Goal: Task Accomplishment & Management: Manage account settings

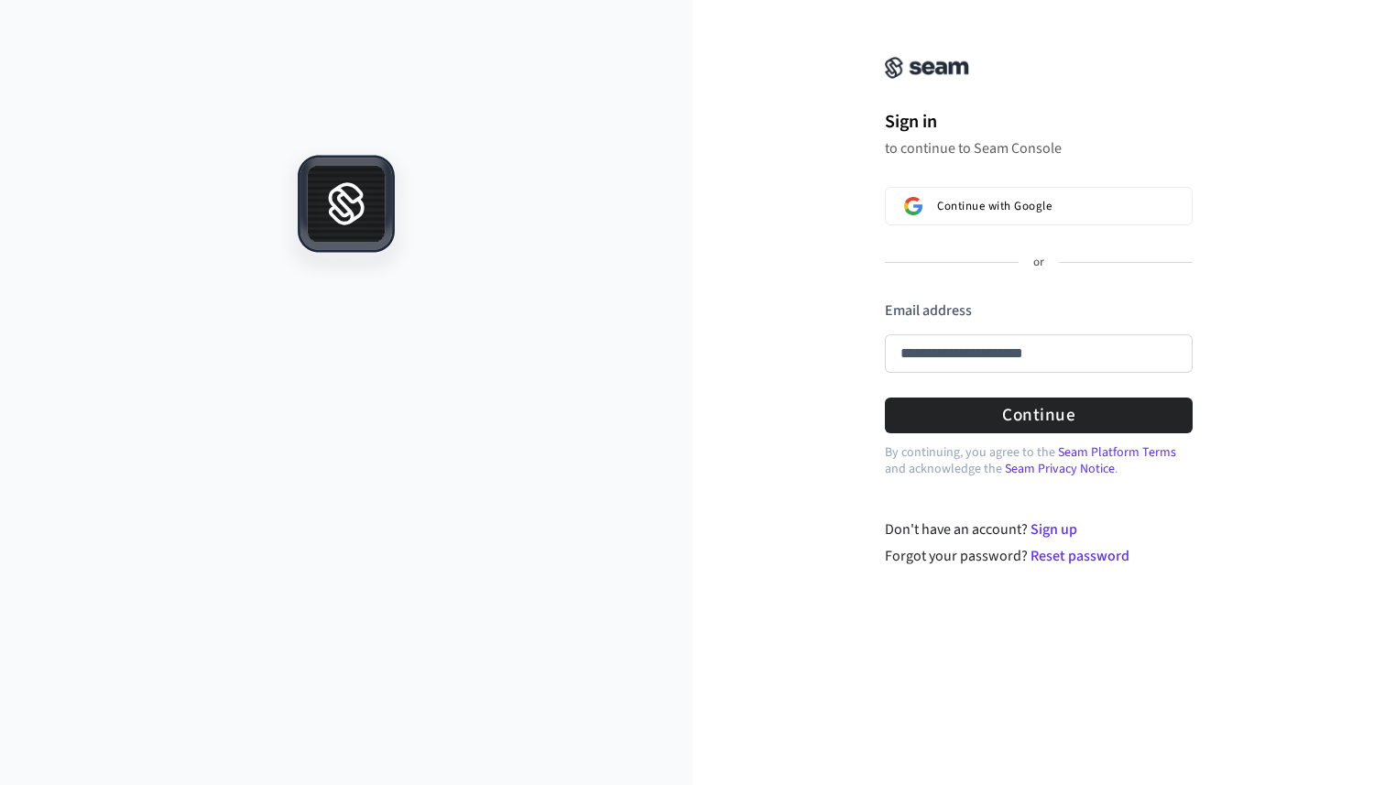
type input "**********"
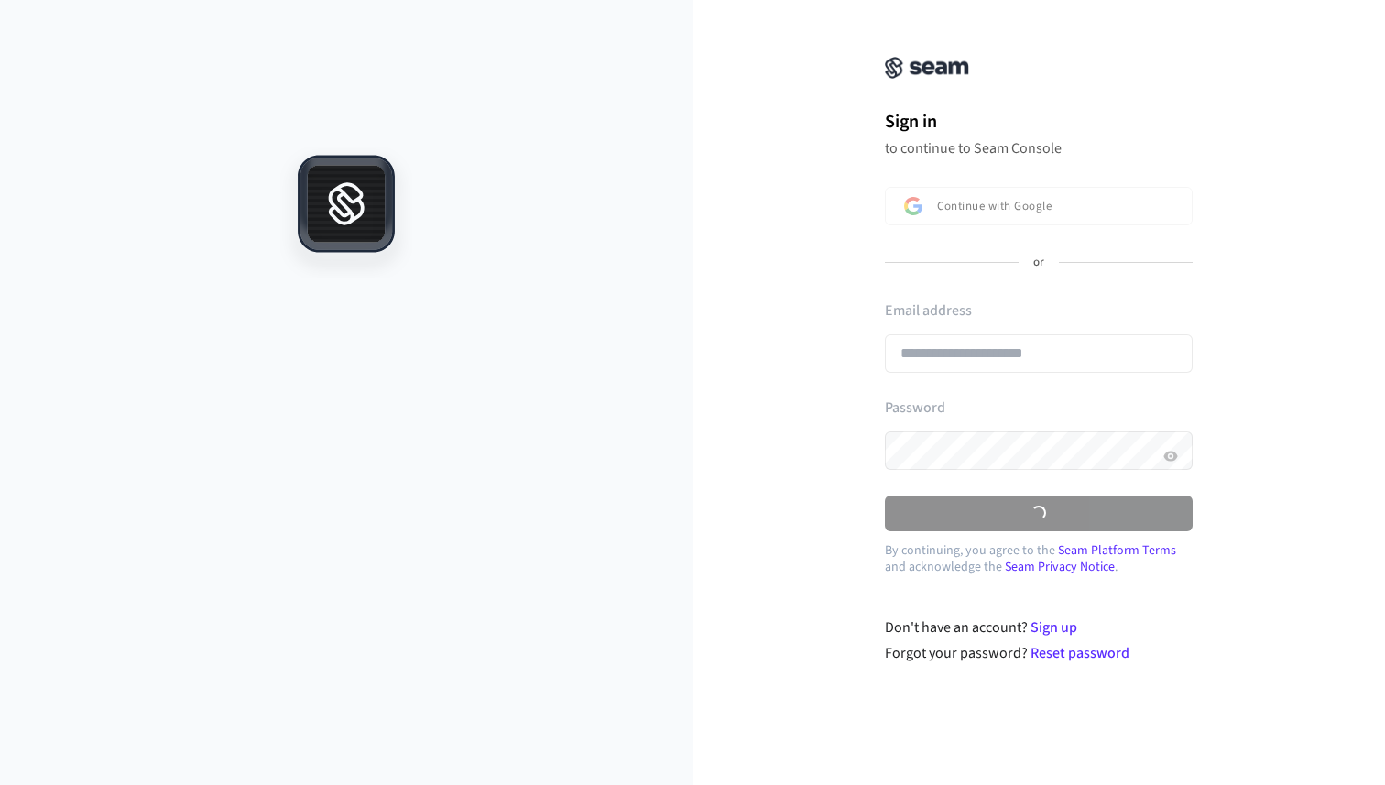
click at [993, 347] on div "**********" at bounding box center [1039, 341] width 308 height 82
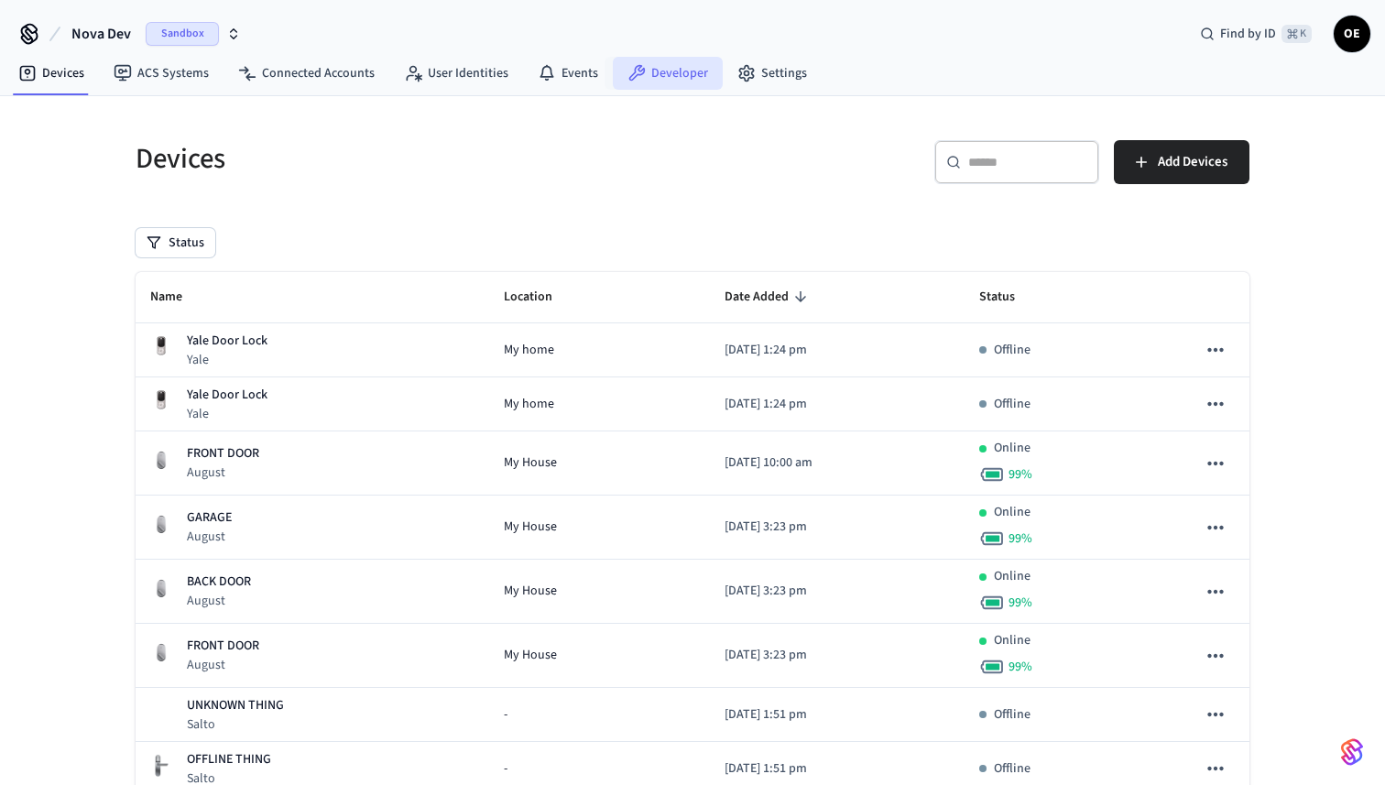
click at [639, 67] on link "Developer" at bounding box center [668, 73] width 110 height 33
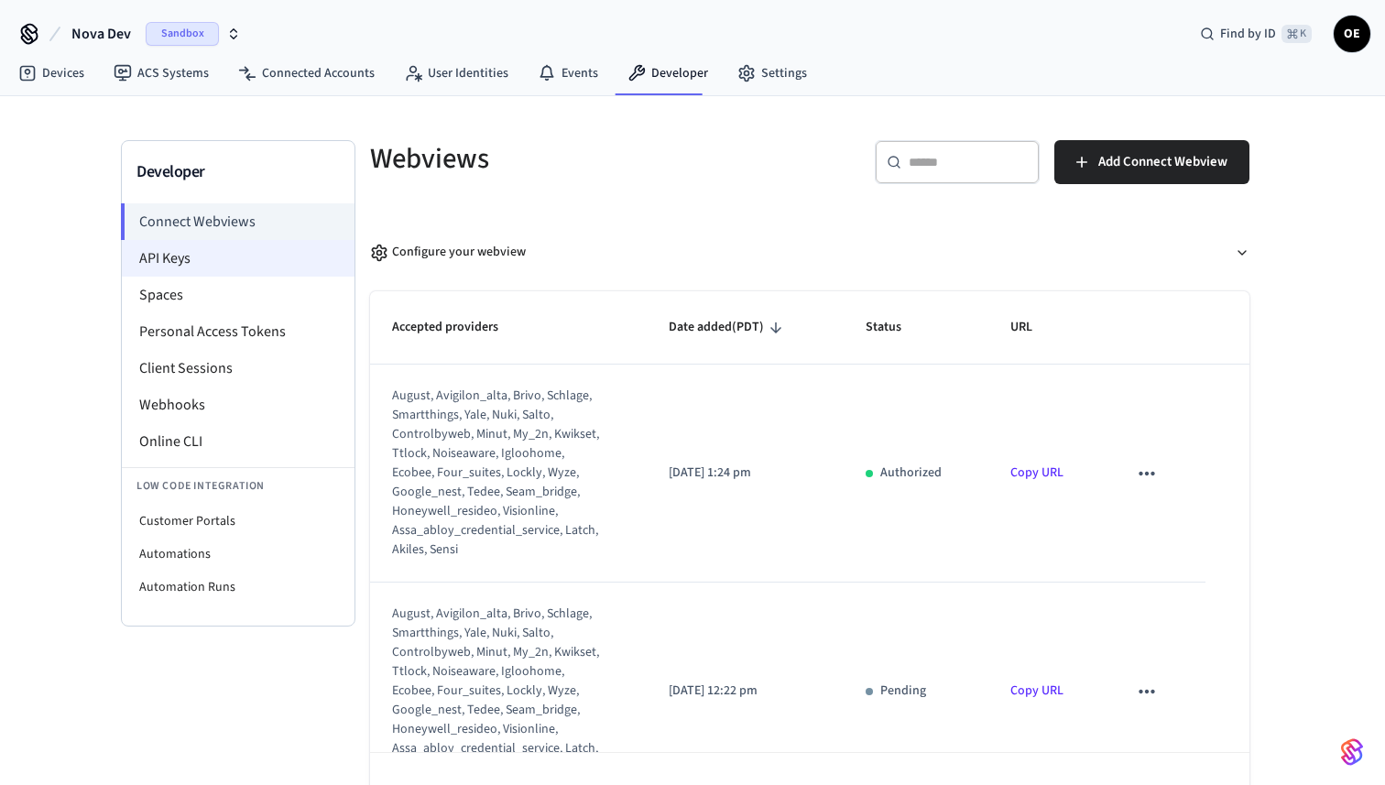
click at [229, 263] on li "API Keys" at bounding box center [238, 258] width 233 height 37
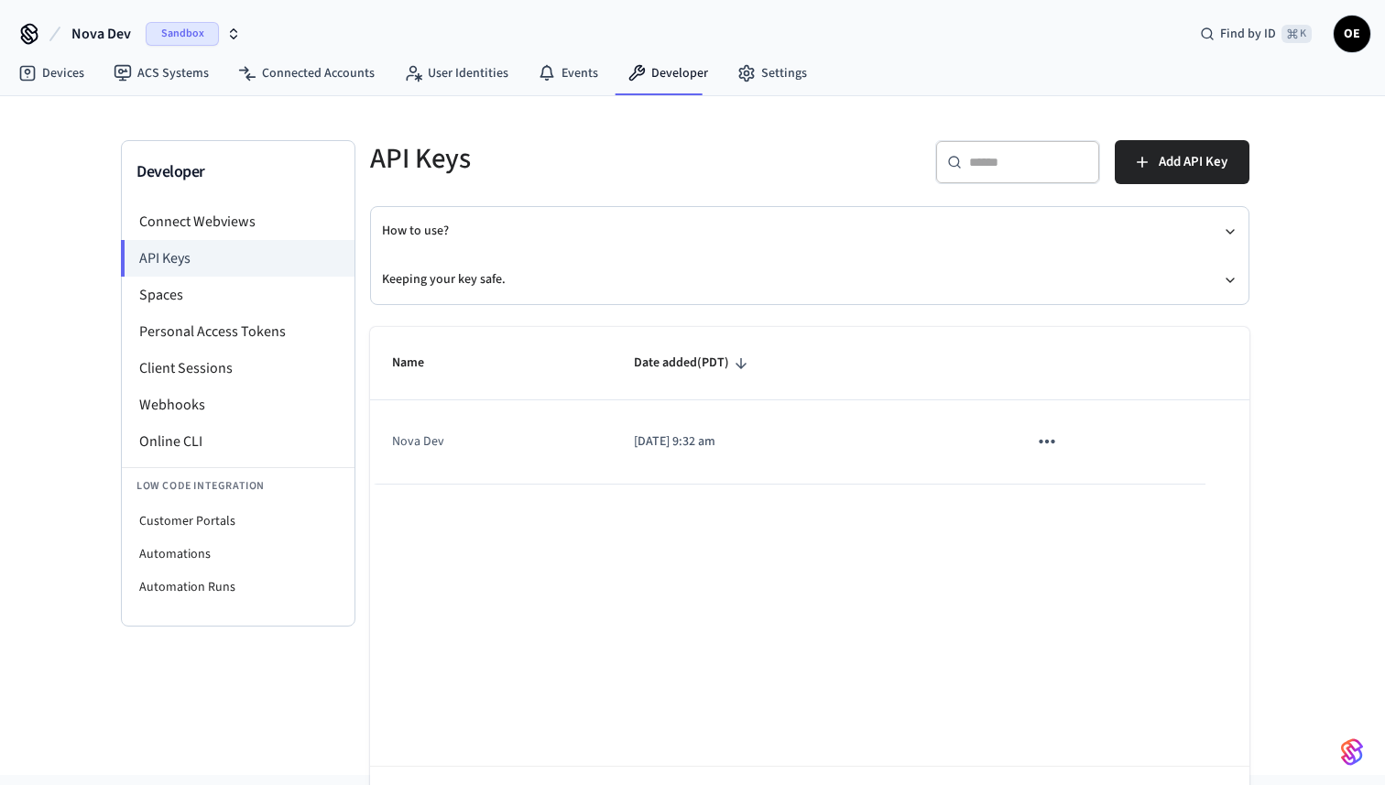
click at [1054, 436] on icon "sticky table" at bounding box center [1047, 442] width 24 height 24
click at [887, 620] on div at bounding box center [692, 392] width 1385 height 785
drag, startPoint x: 482, startPoint y: 284, endPoint x: 485, endPoint y: 300, distance: 15.8
click at [485, 300] on button "Keeping your key safe." at bounding box center [810, 280] width 856 height 49
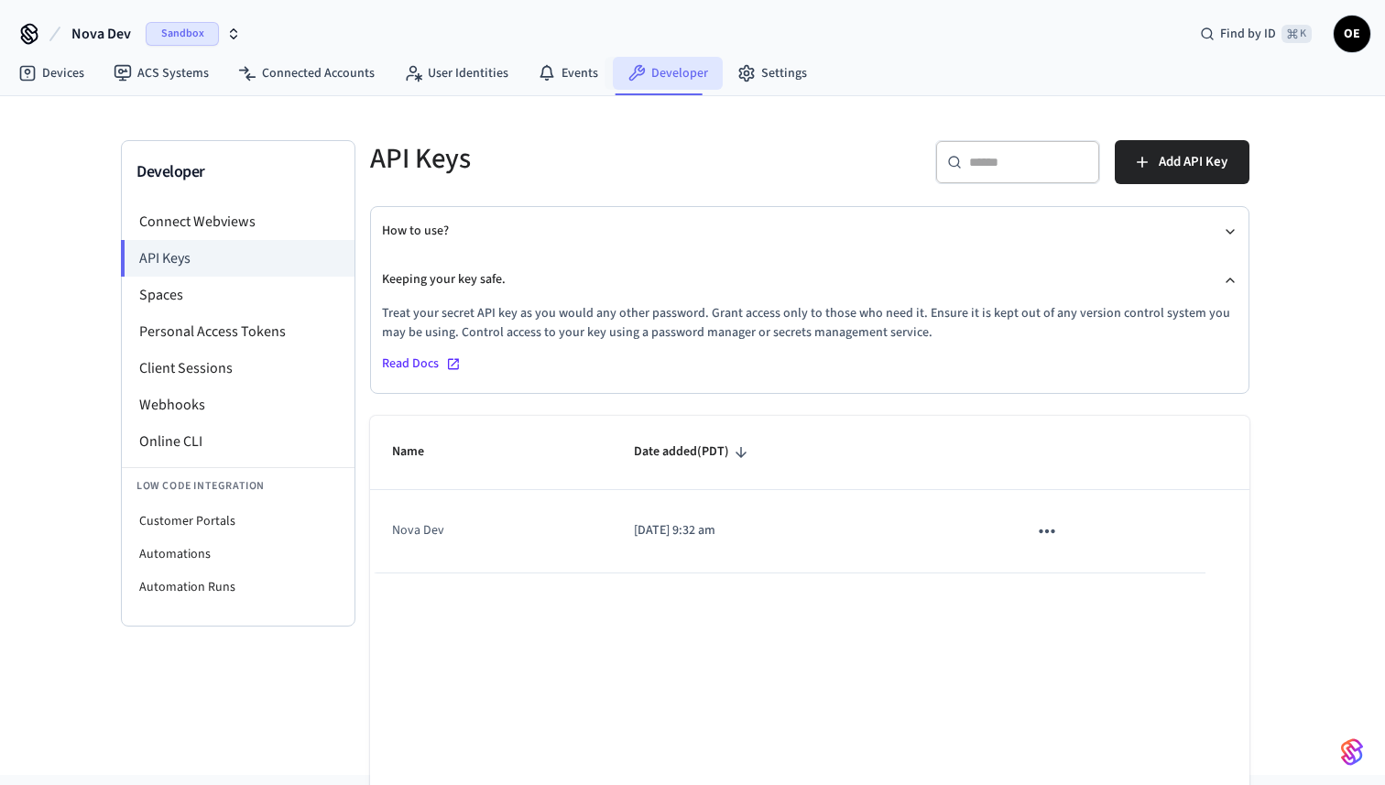
click at [653, 74] on link "Developer" at bounding box center [668, 73] width 110 height 33
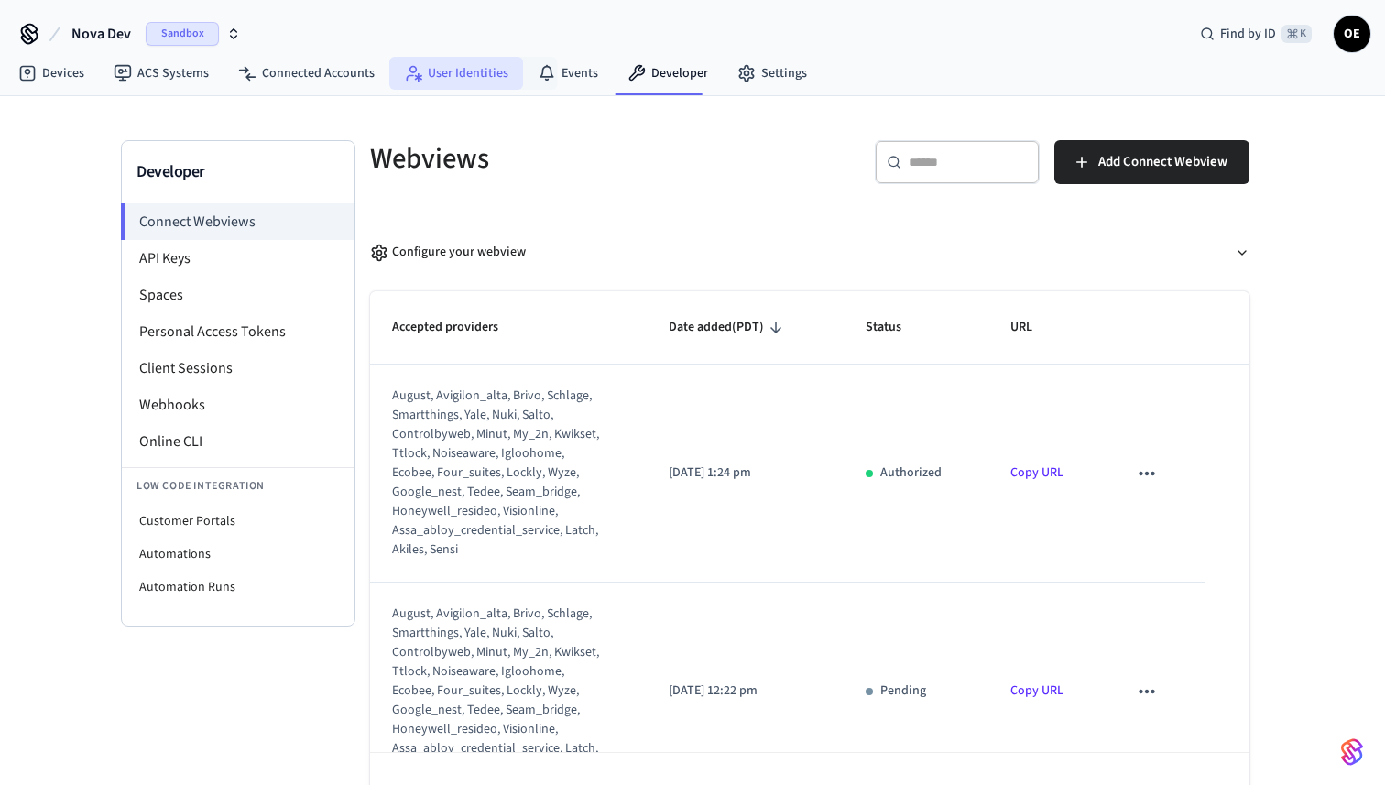
click at [477, 74] on link "User Identities" at bounding box center [456, 73] width 134 height 33
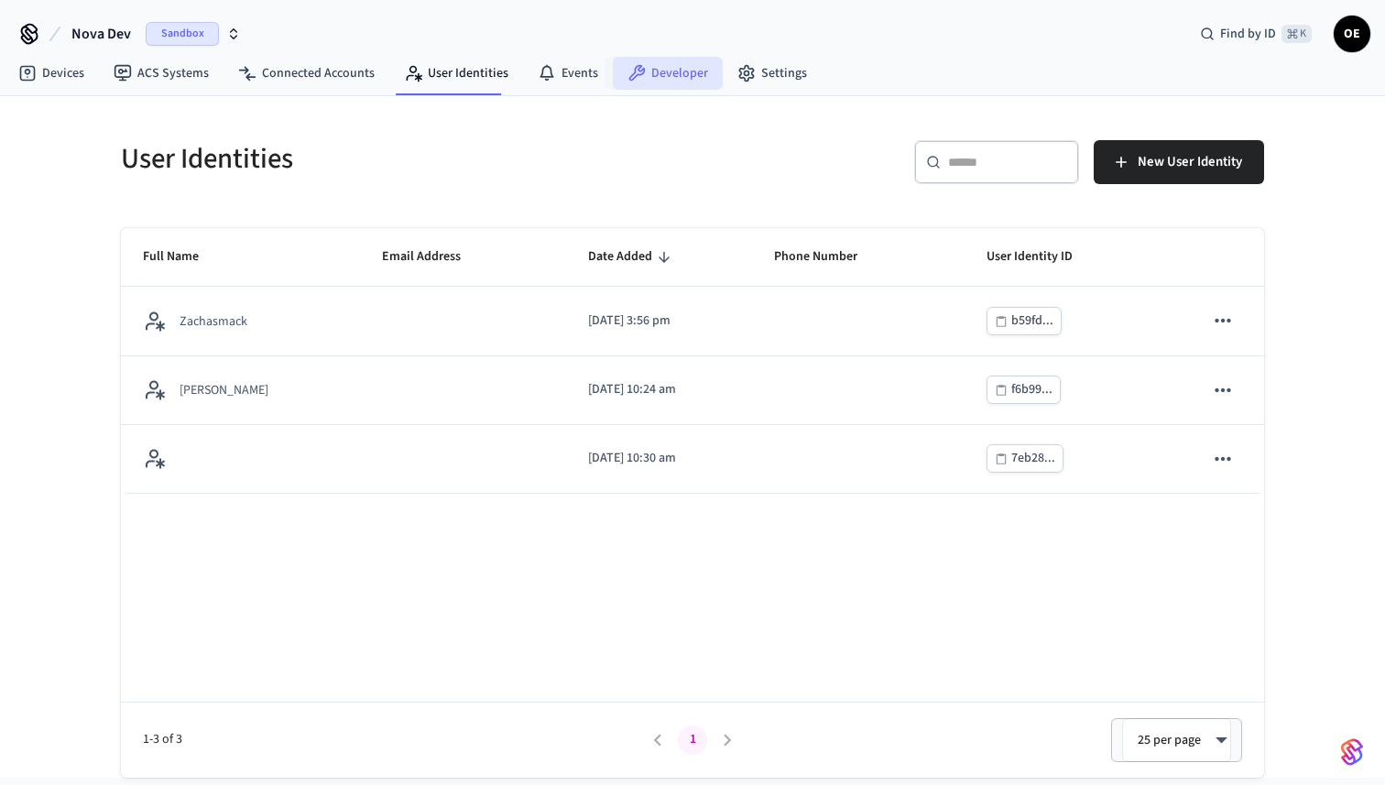
click at [639, 60] on link "Developer" at bounding box center [668, 73] width 110 height 33
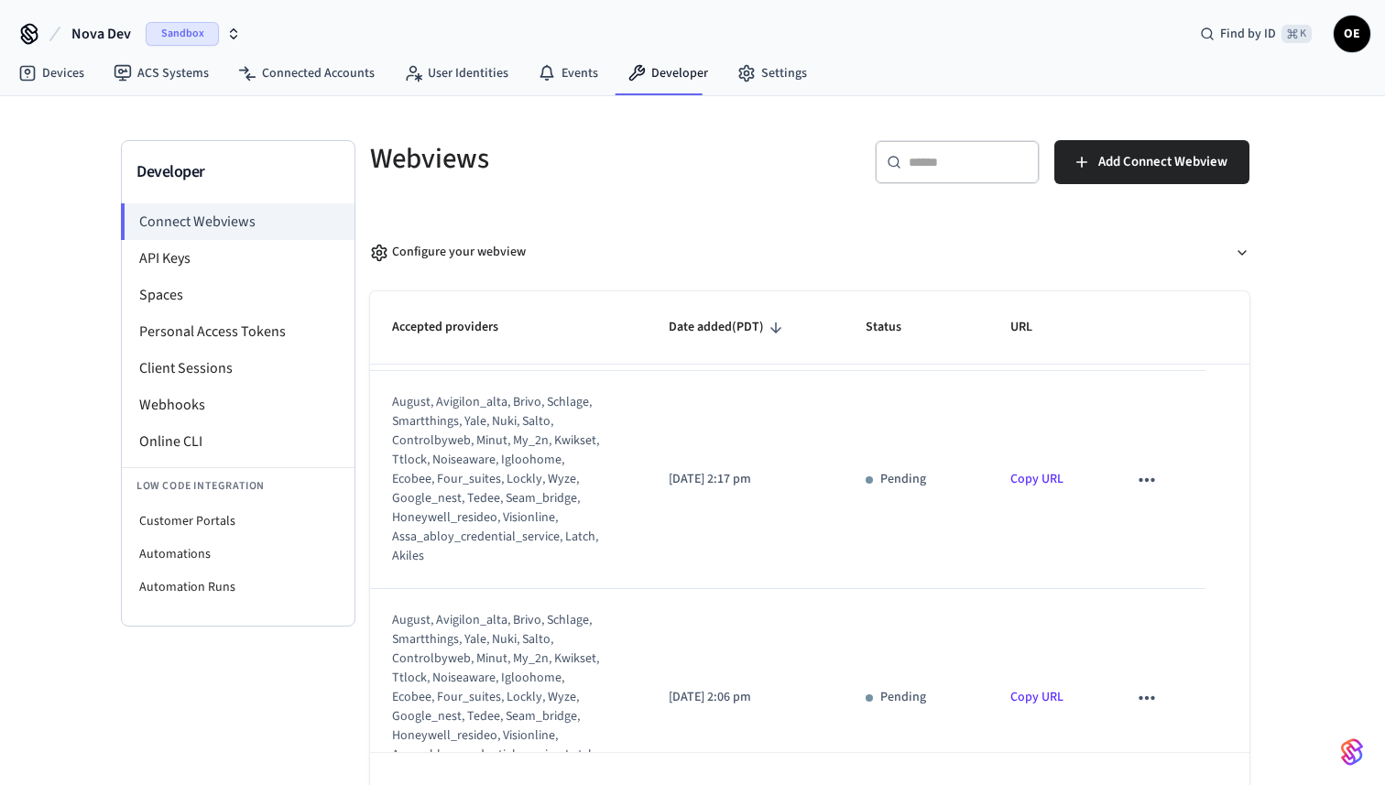
scroll to position [1794, 0]
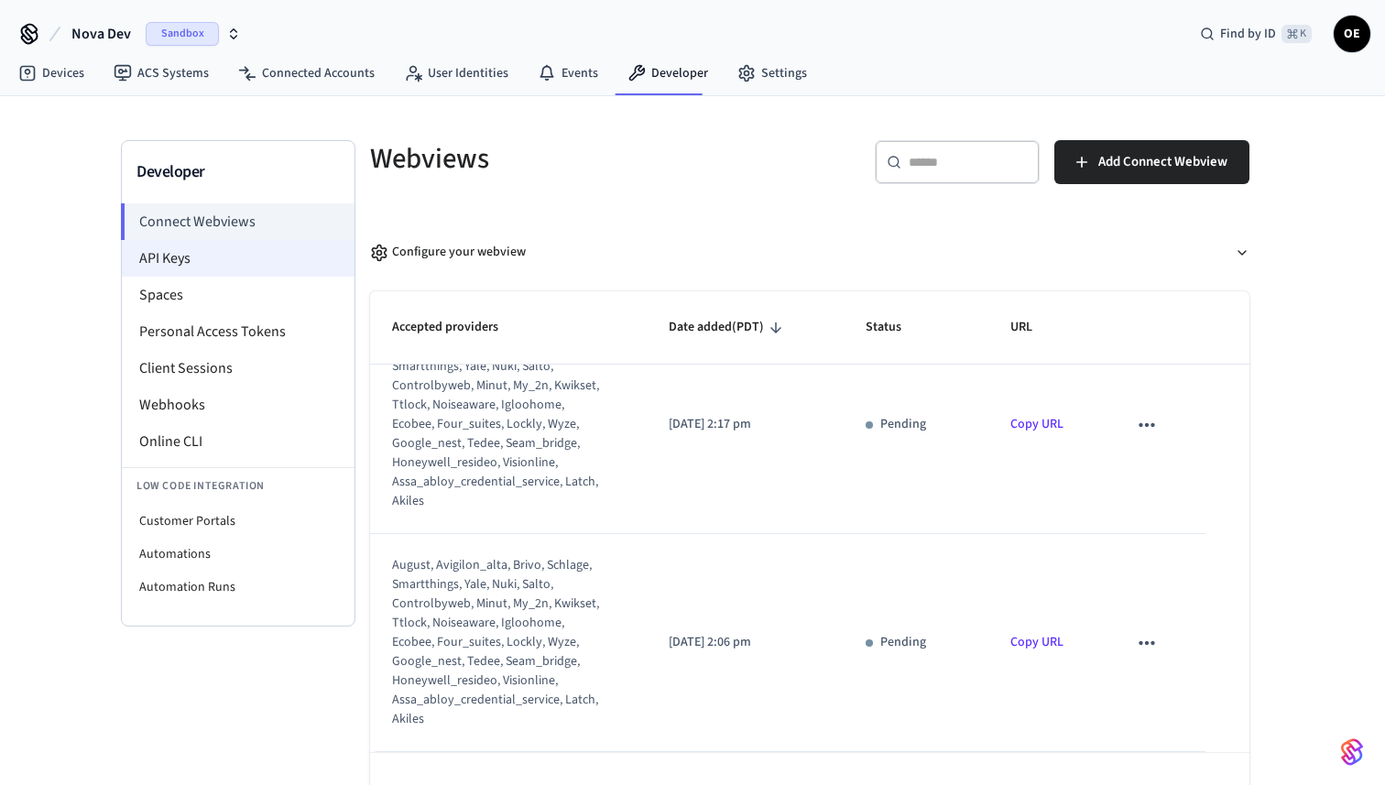
click at [192, 252] on li "API Keys" at bounding box center [238, 258] width 233 height 37
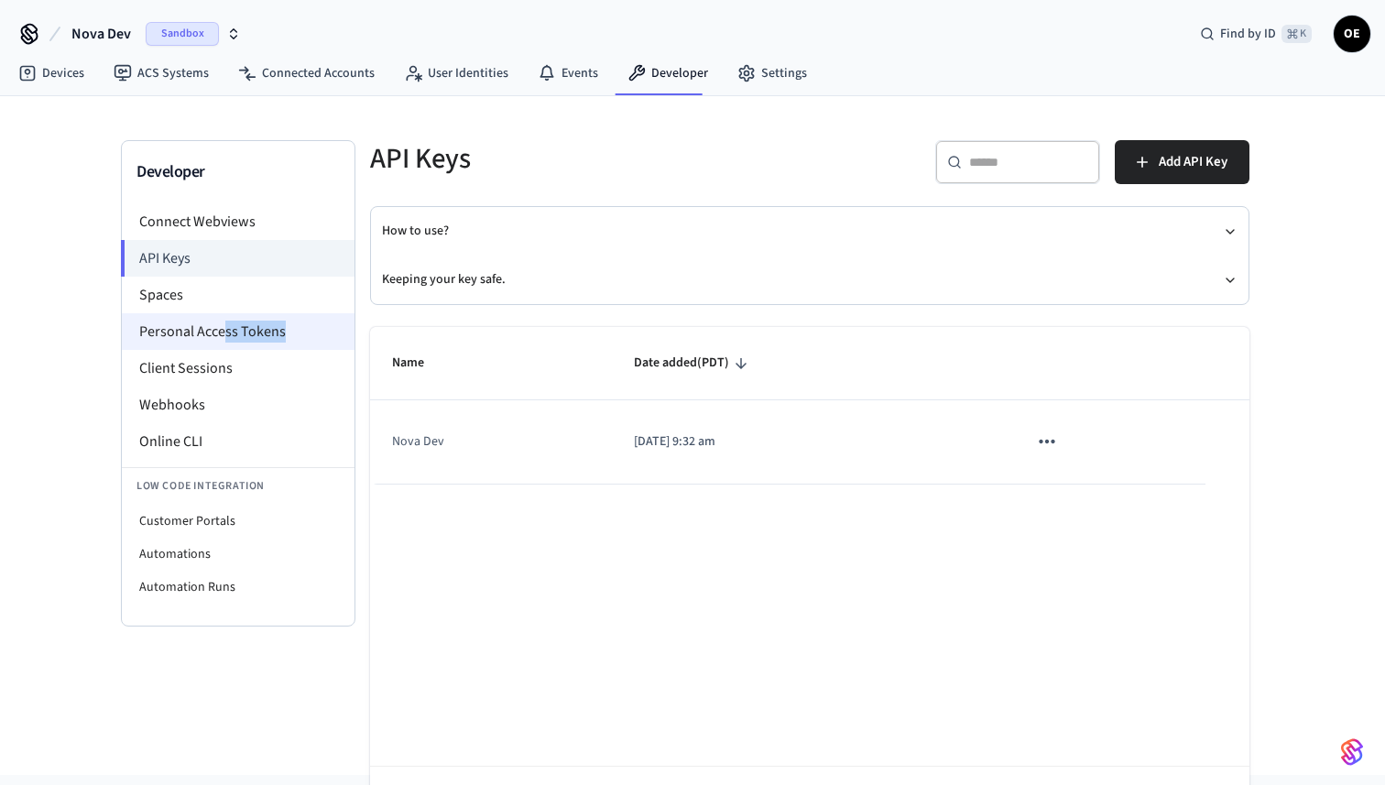
drag, startPoint x: 221, startPoint y: 333, endPoint x: 280, endPoint y: 333, distance: 59.5
click at [280, 333] on li "Personal Access Tokens" at bounding box center [238, 331] width 233 height 37
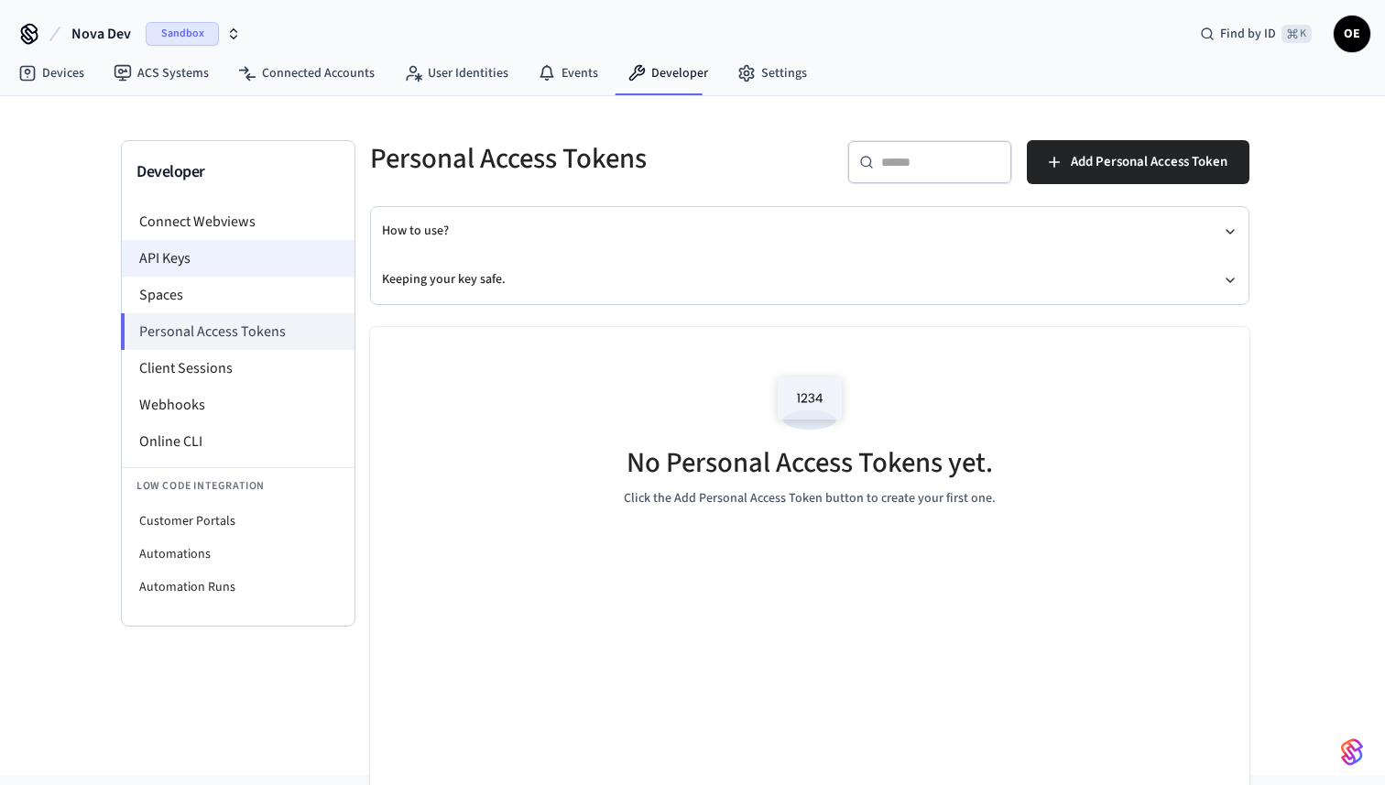
click at [241, 251] on li "API Keys" at bounding box center [238, 258] width 233 height 37
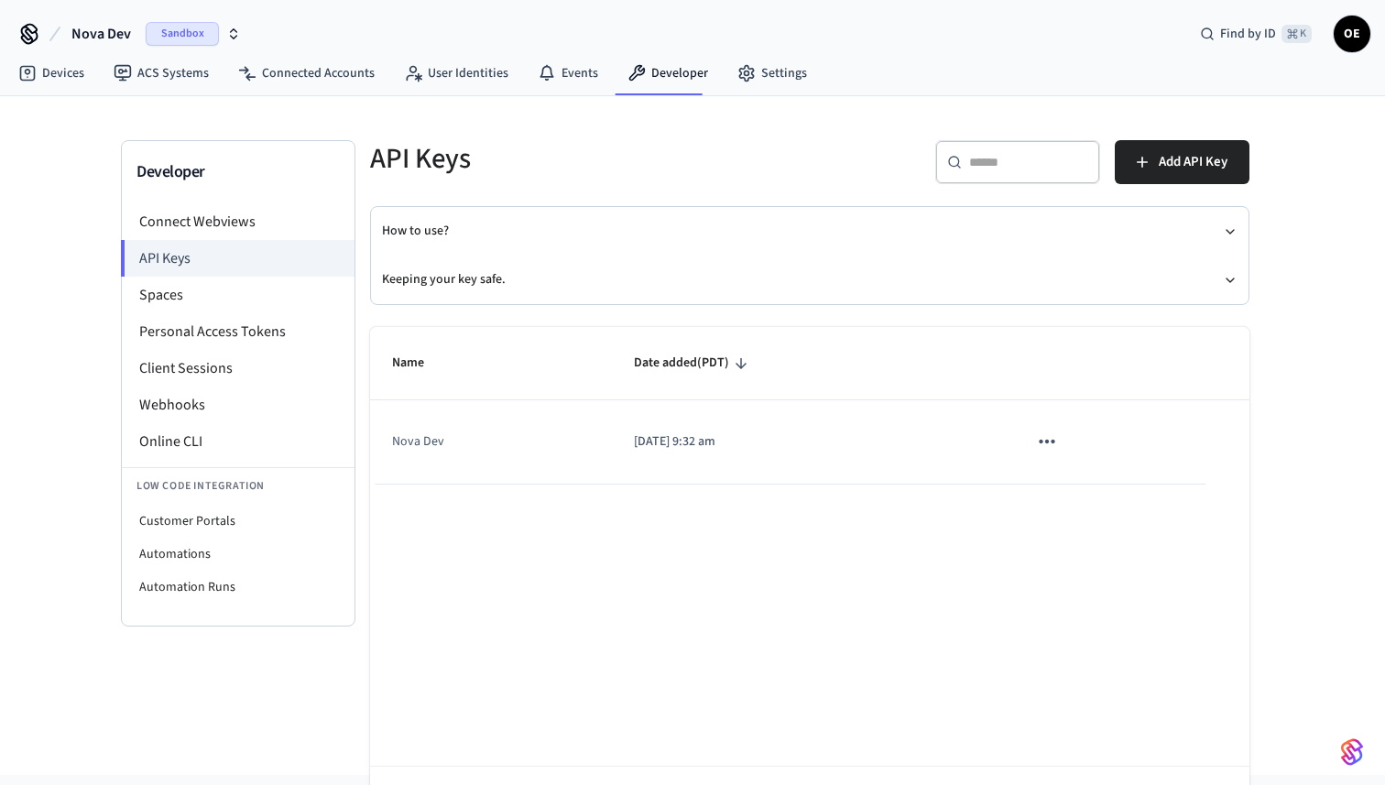
click at [1054, 443] on icon "sticky table" at bounding box center [1047, 442] width 16 height 4
click at [949, 442] on div at bounding box center [692, 392] width 1385 height 785
click at [610, 431] on td "Nova Dev" at bounding box center [491, 441] width 242 height 83
click at [426, 446] on td "Nova Dev" at bounding box center [491, 441] width 242 height 83
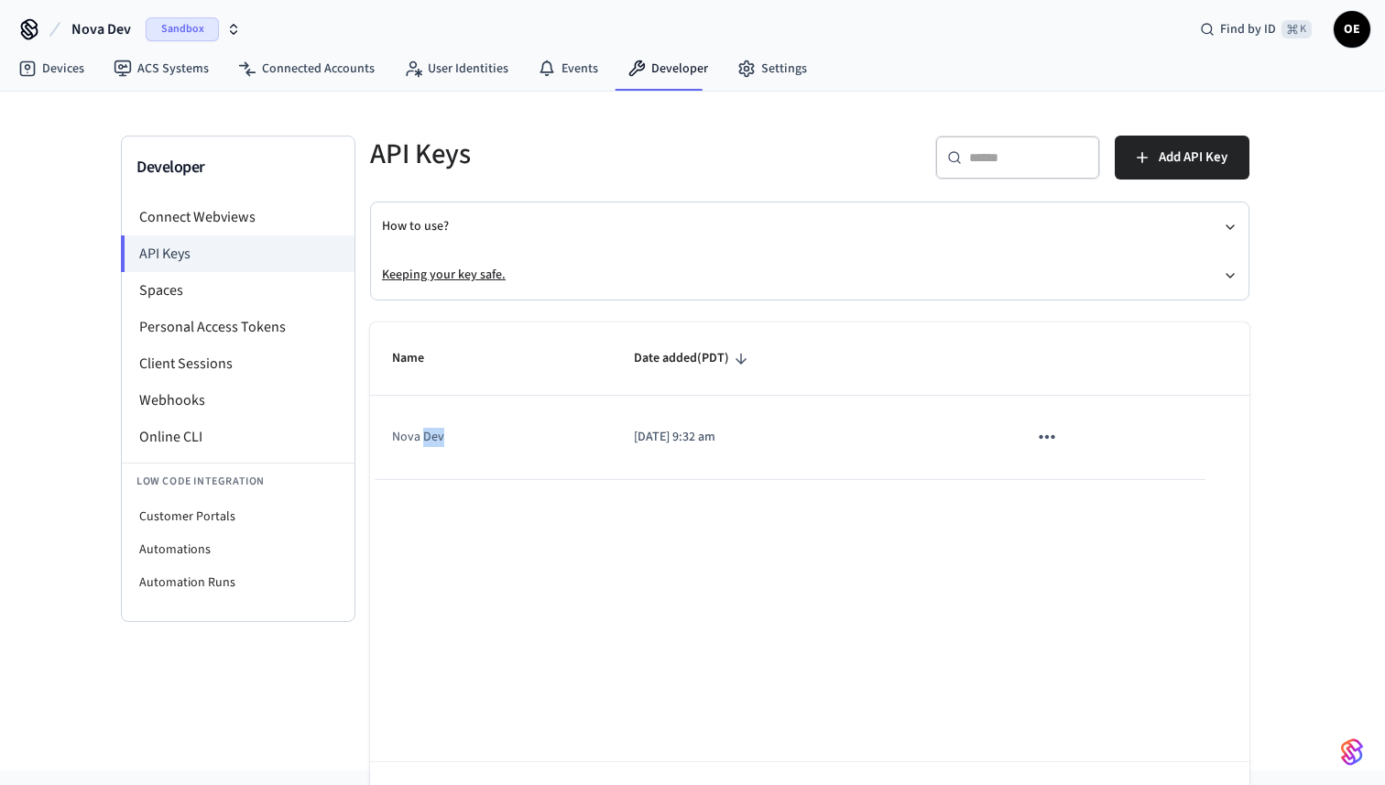
scroll to position [8, 0]
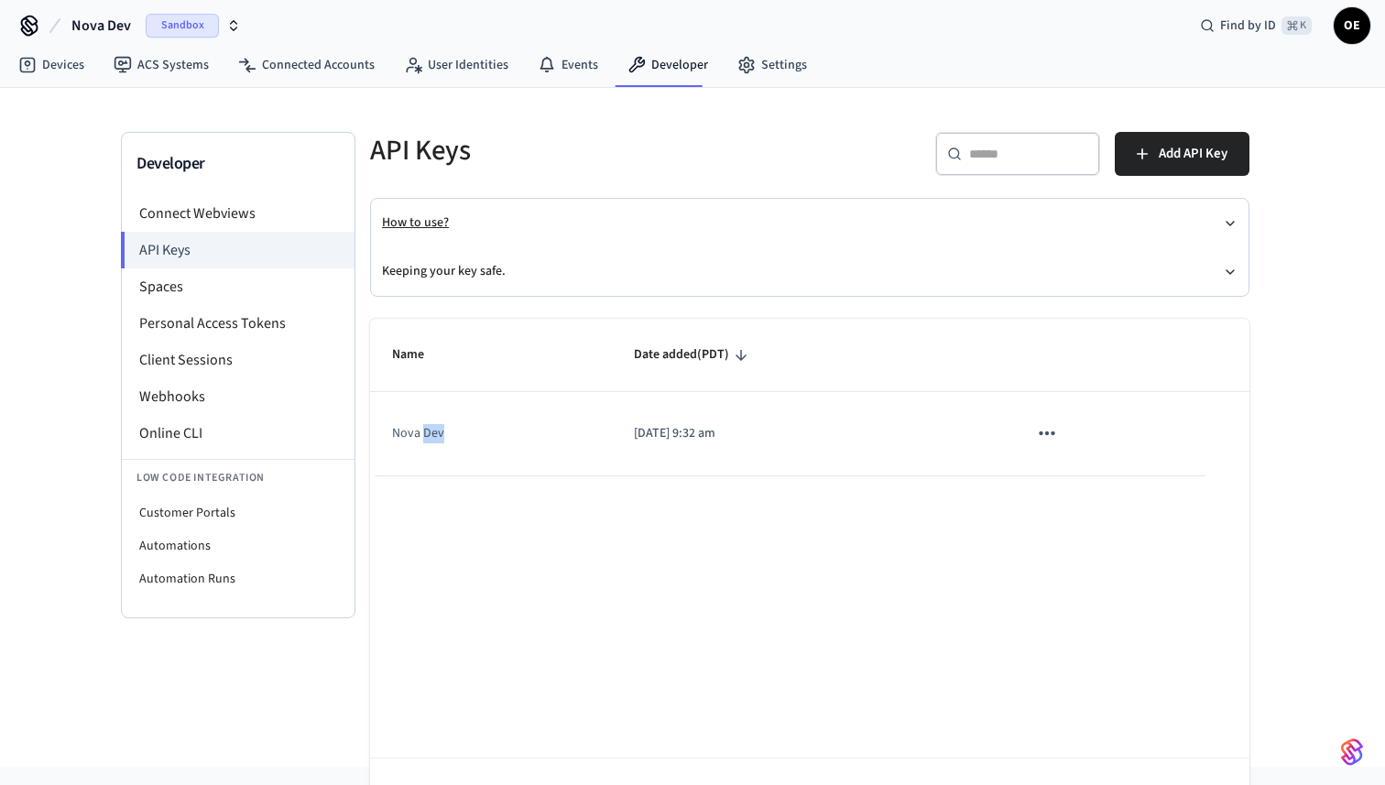
click at [862, 226] on button "How to use?" at bounding box center [810, 223] width 856 height 49
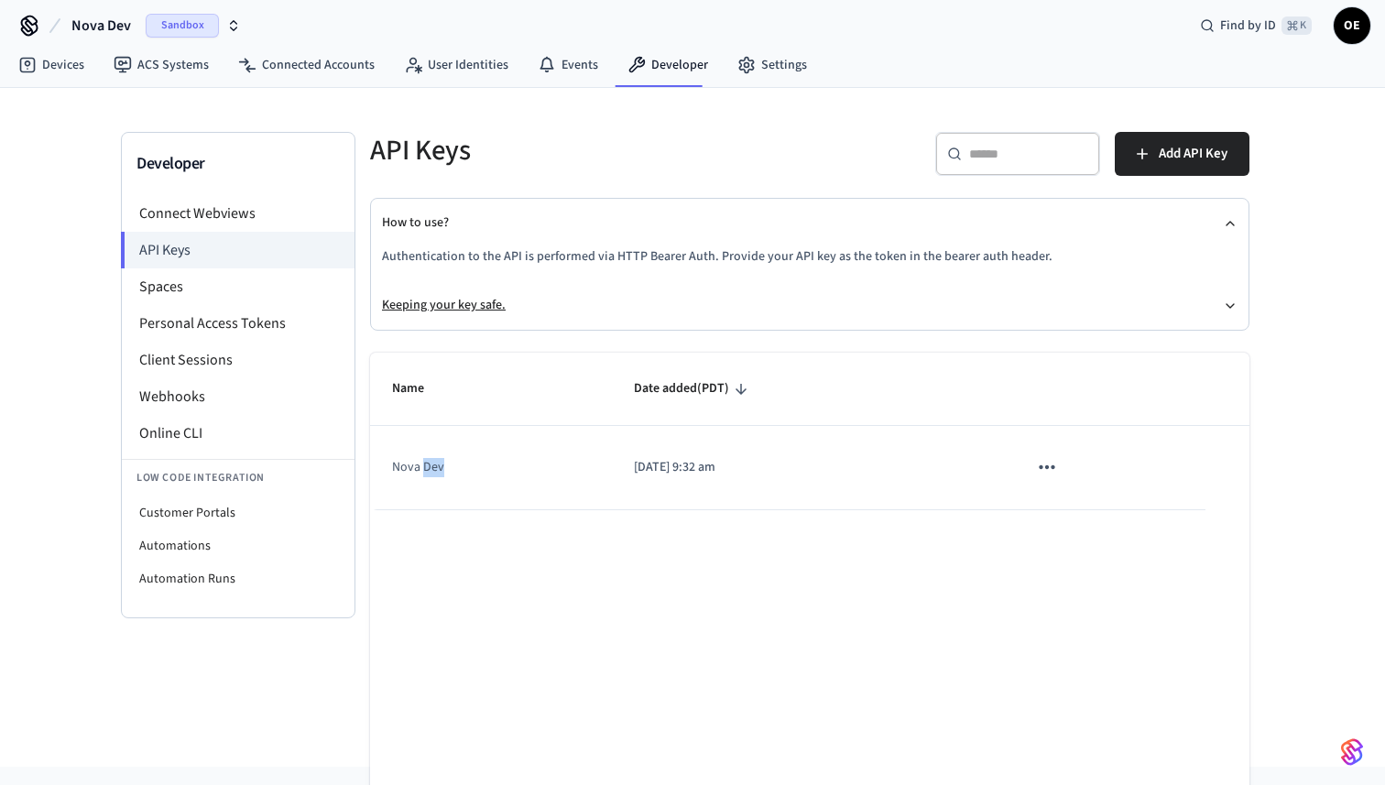
click at [860, 313] on button "Keeping your key safe." at bounding box center [810, 305] width 856 height 49
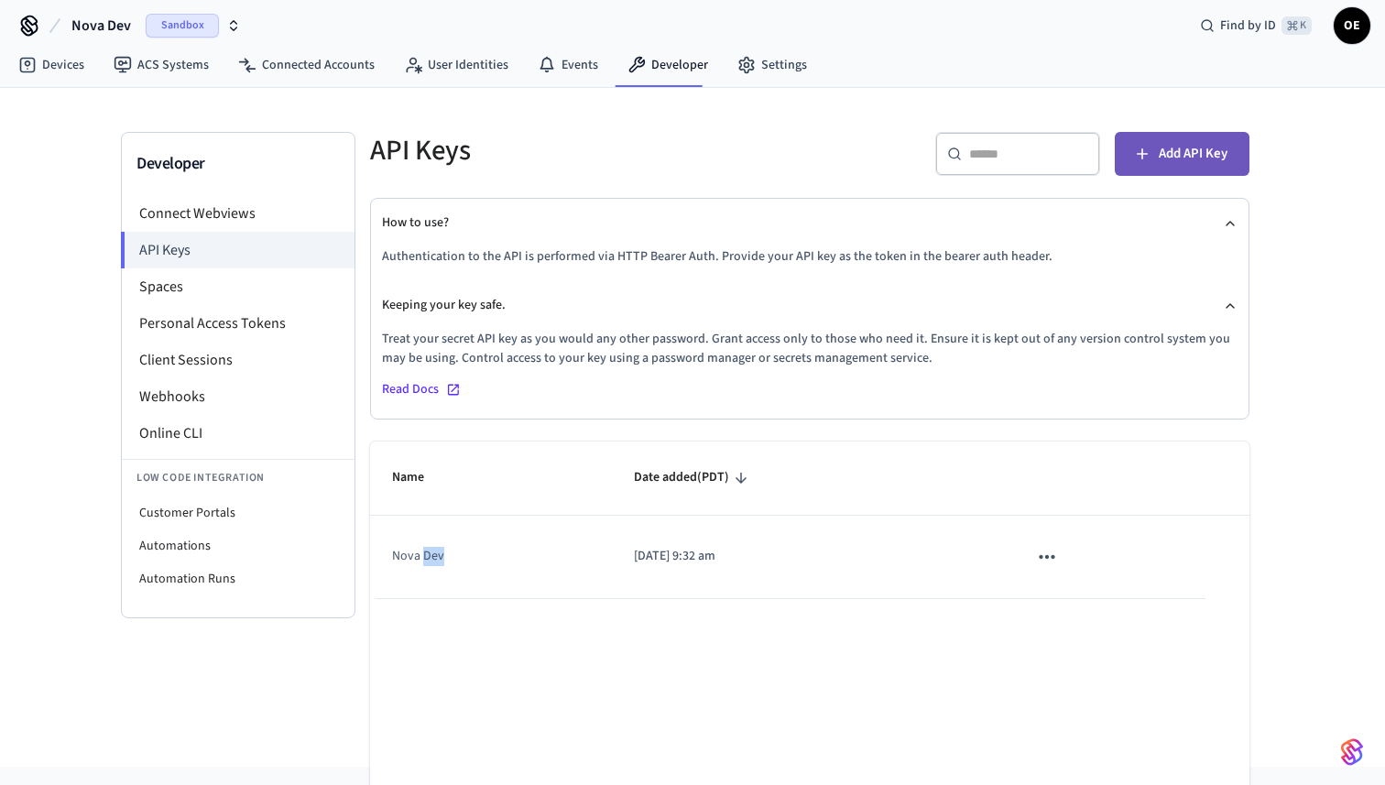
click at [1179, 164] on span "Add API Key" at bounding box center [1193, 154] width 69 height 24
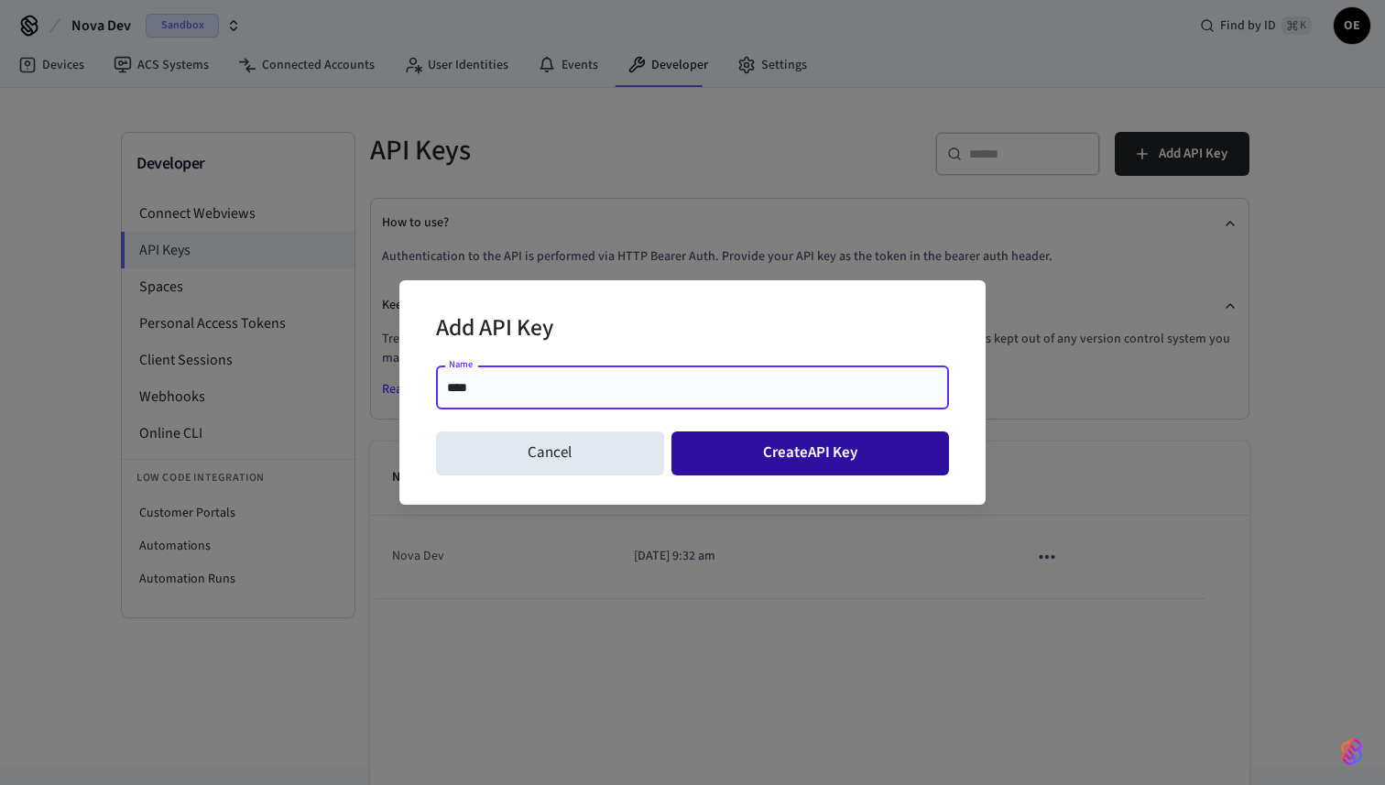
type input "****"
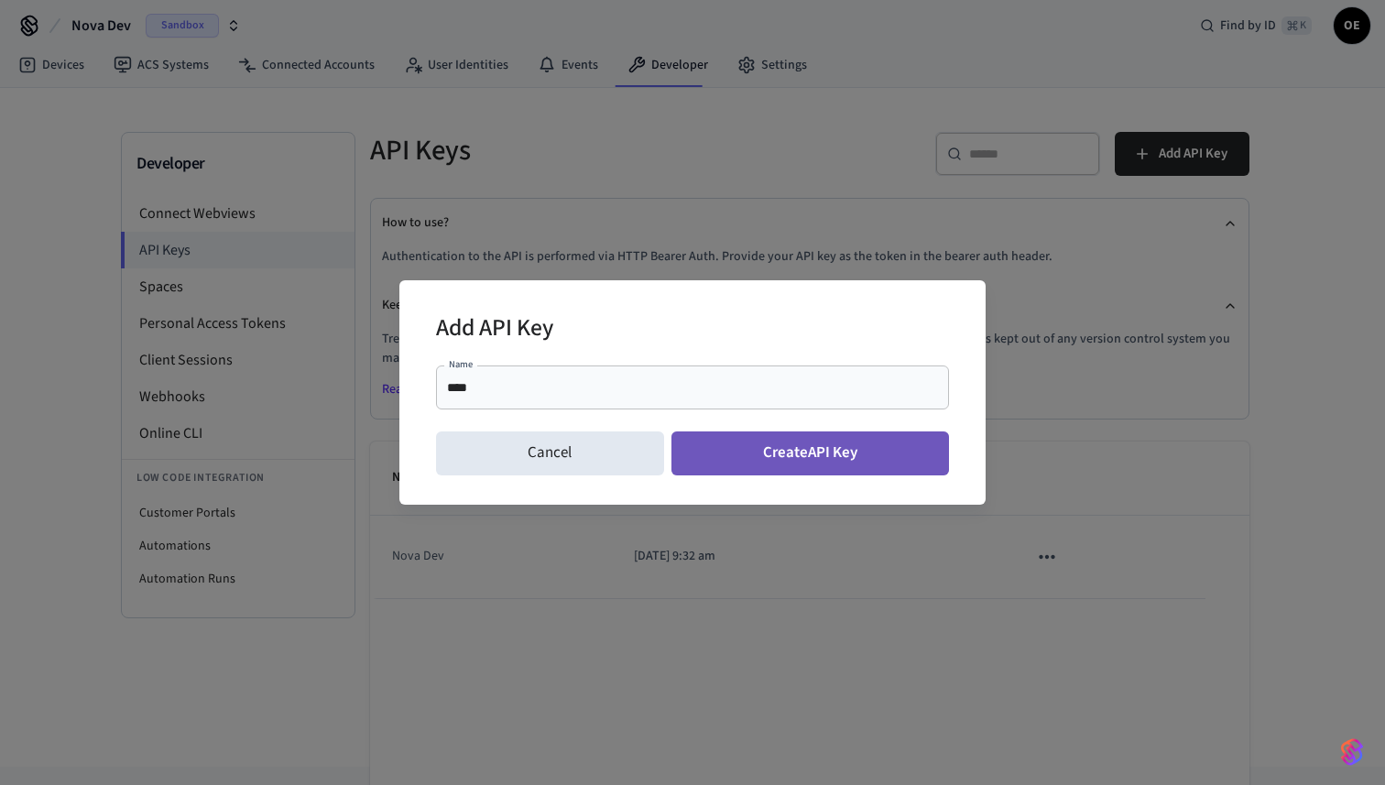
click at [813, 464] on button "Create API Key" at bounding box center [811, 453] width 279 height 44
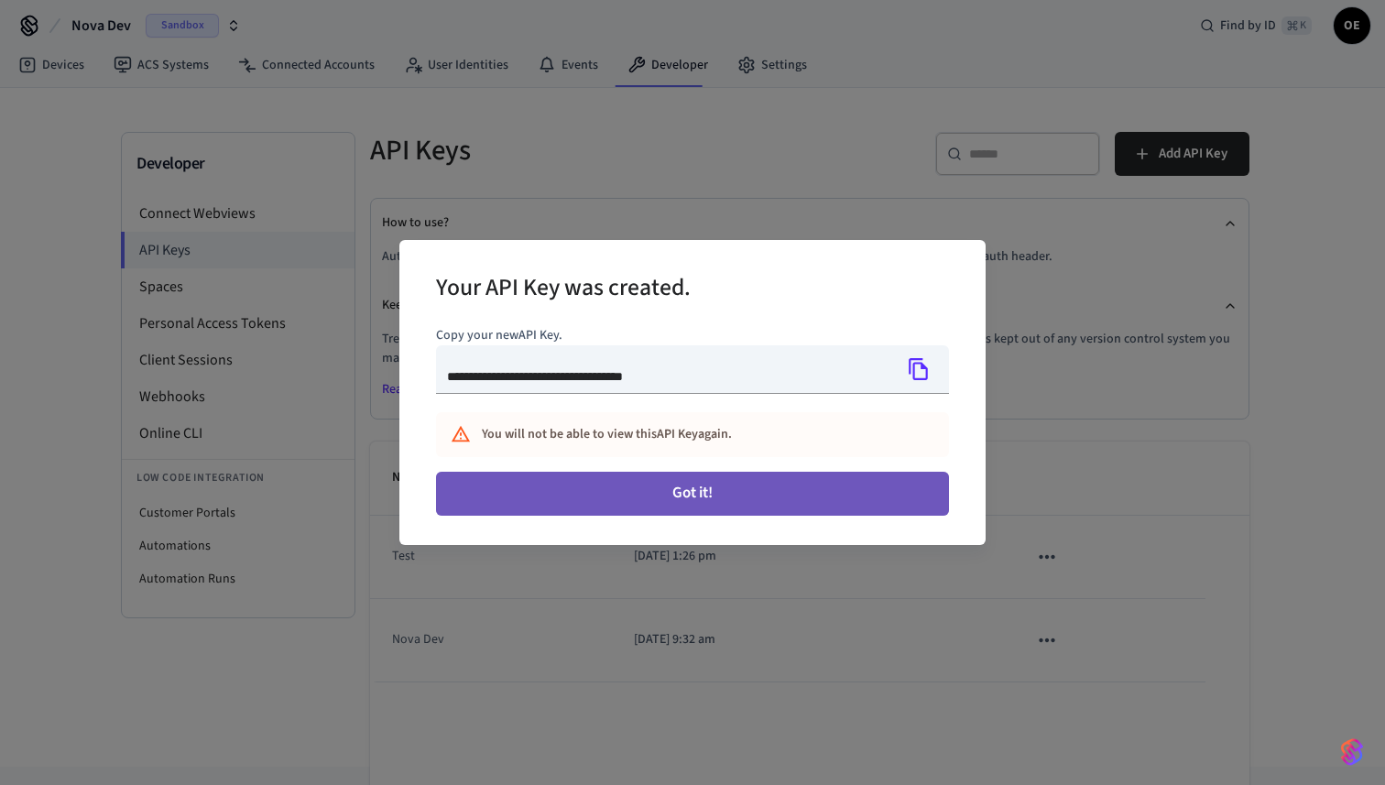
click at [573, 481] on button "Got it!" at bounding box center [692, 494] width 513 height 44
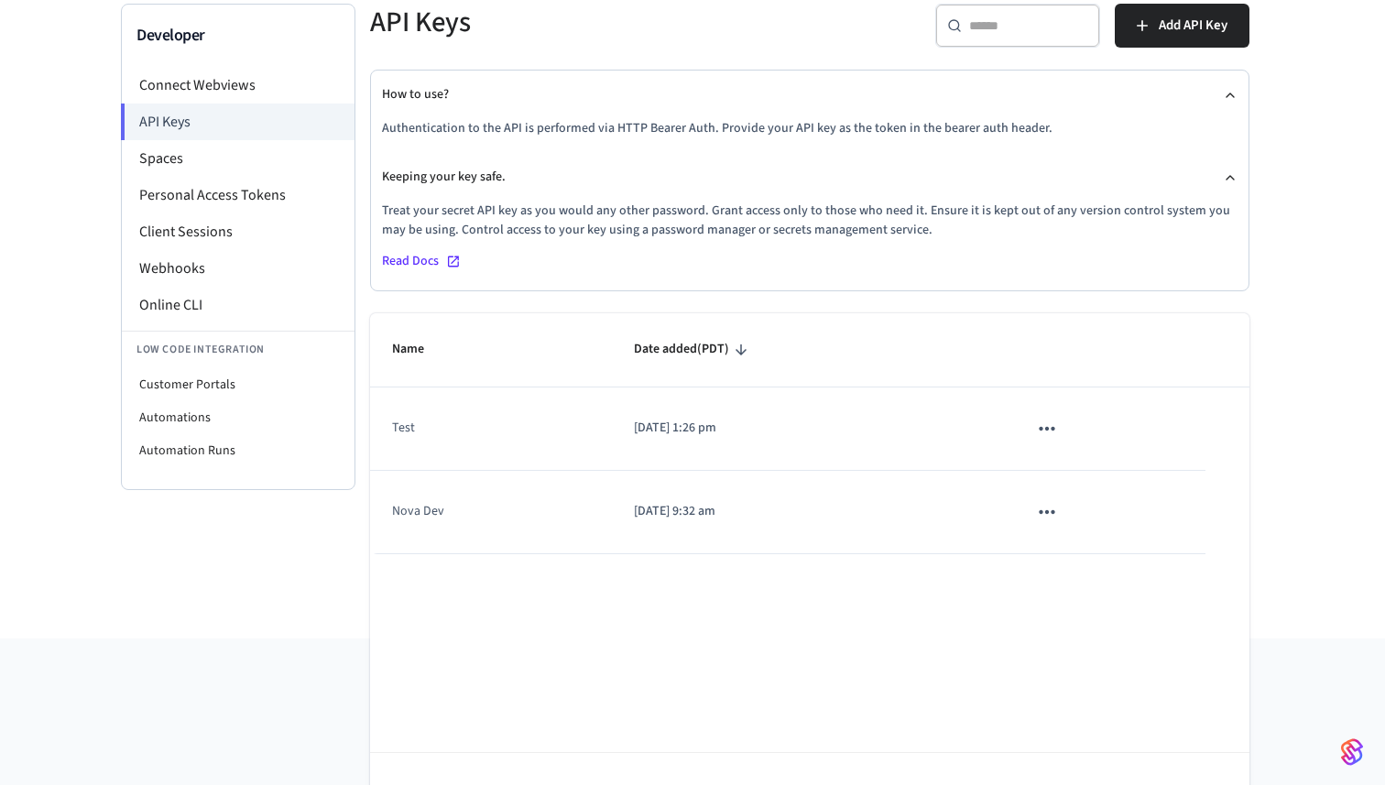
scroll to position [192, 0]
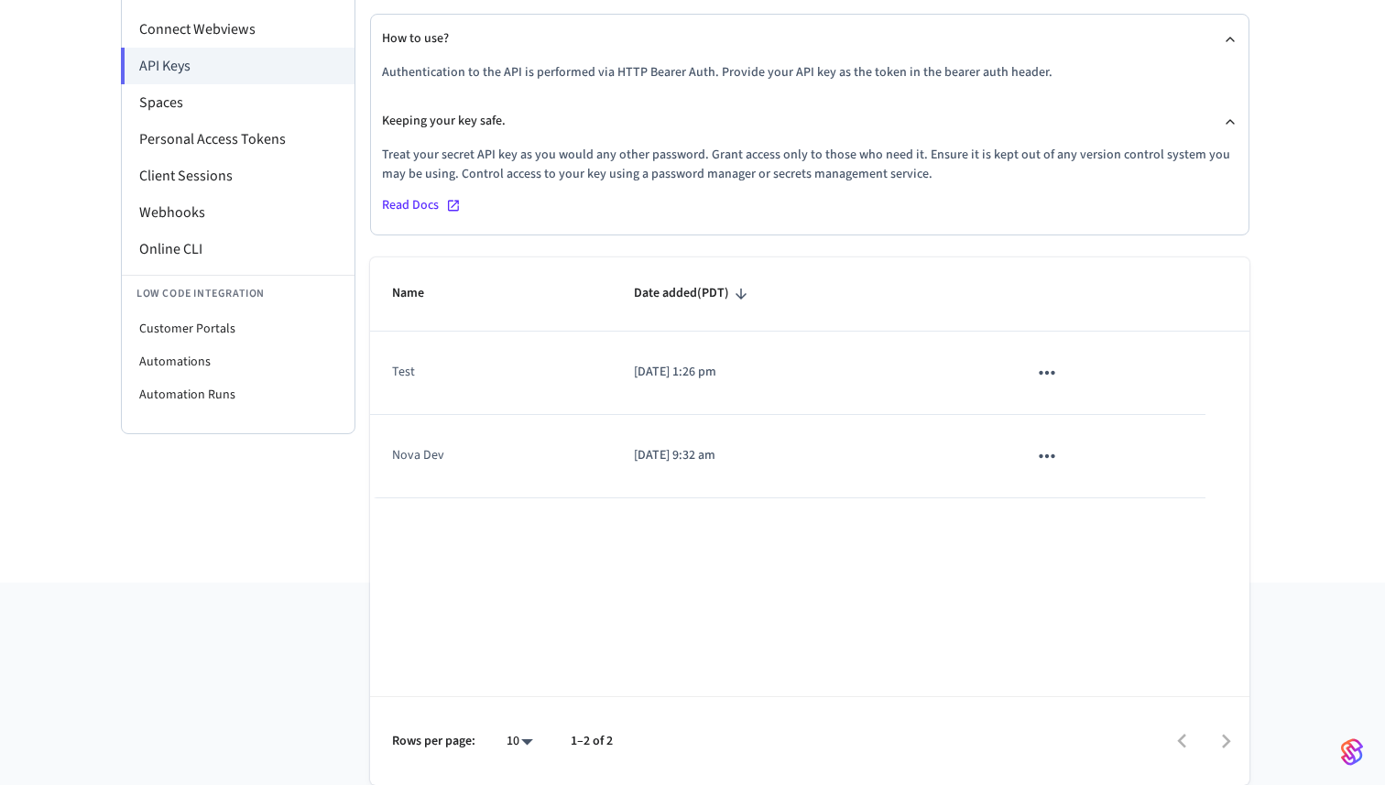
click at [1050, 368] on icon "sticky table" at bounding box center [1047, 373] width 24 height 24
click at [1089, 487] on li "Delete" at bounding box center [1086, 495] width 87 height 58
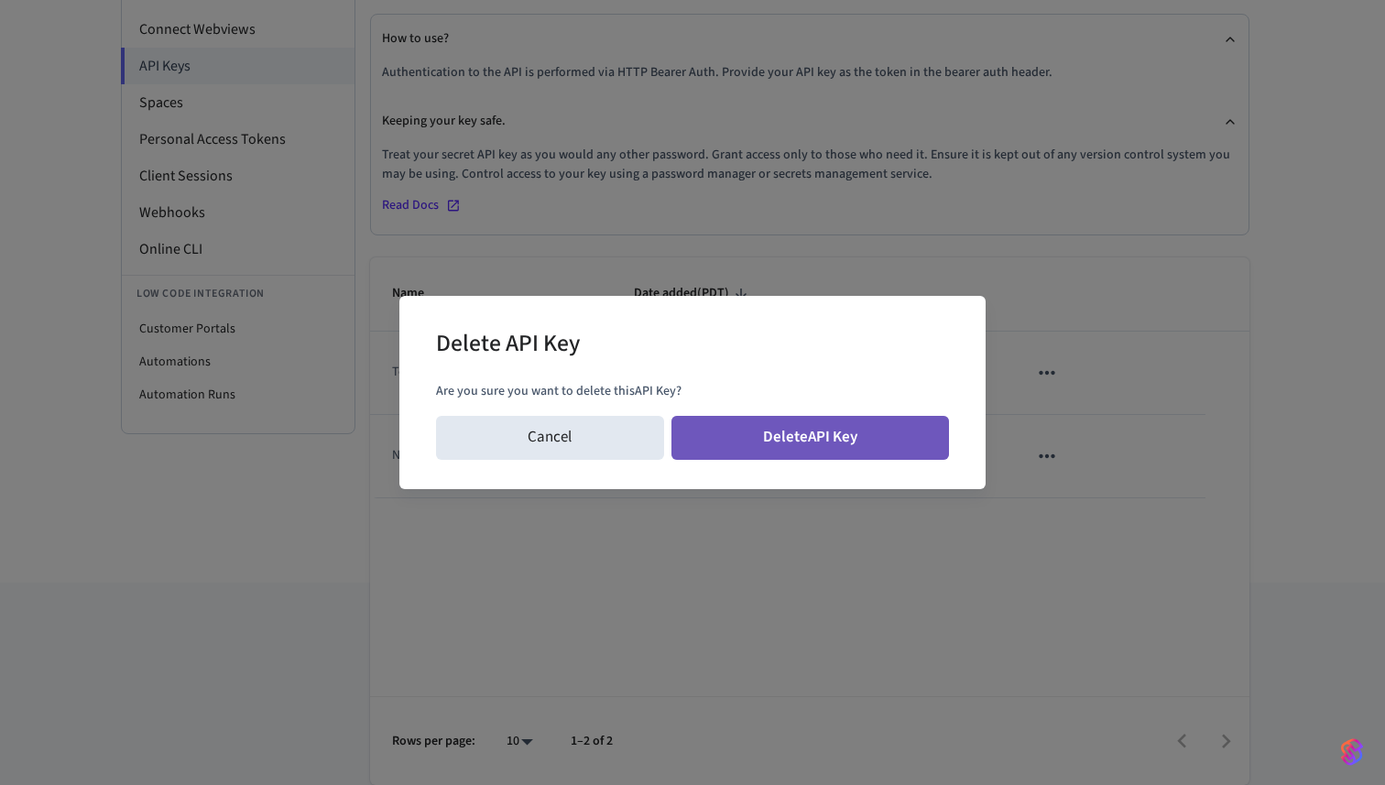
click at [781, 437] on button "Delete API Key" at bounding box center [811, 438] width 279 height 44
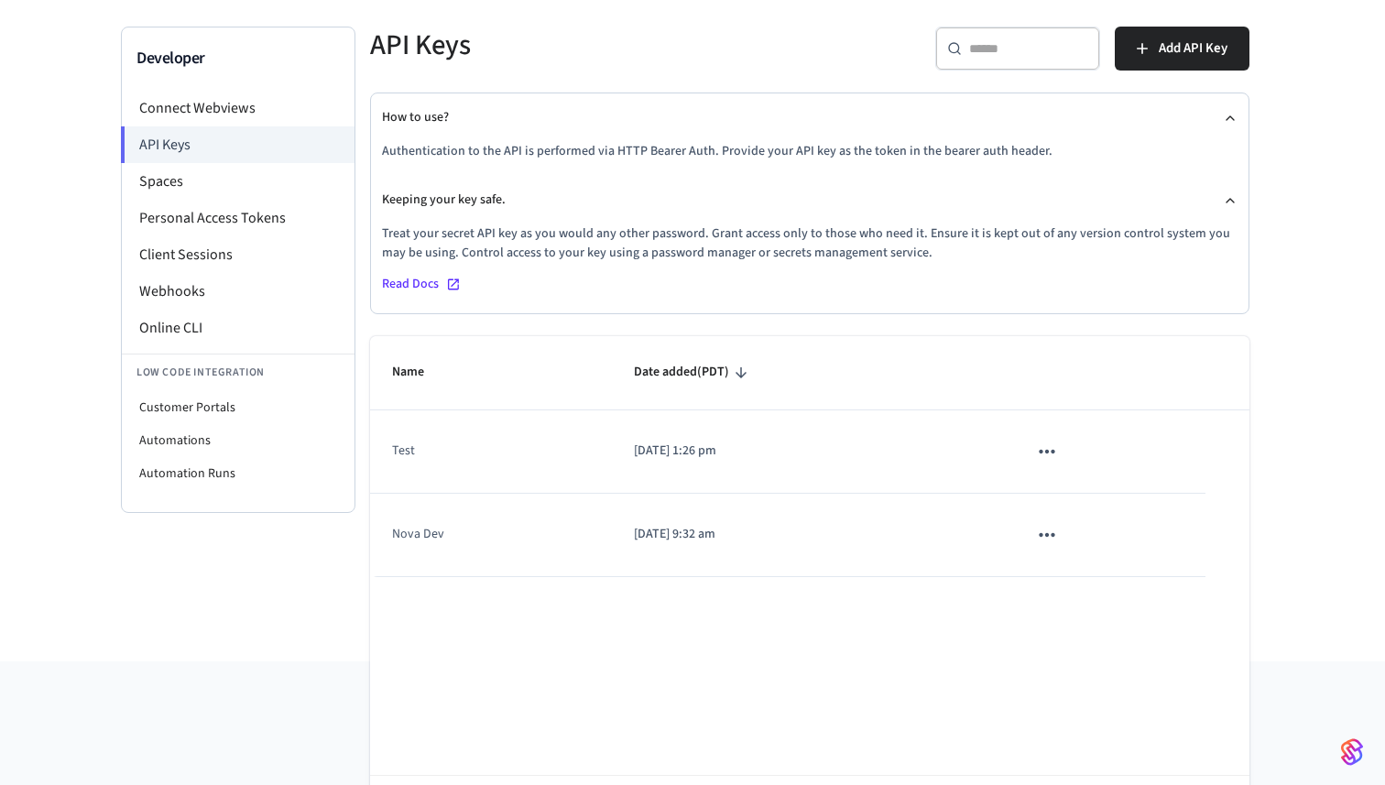
scroll to position [0, 0]
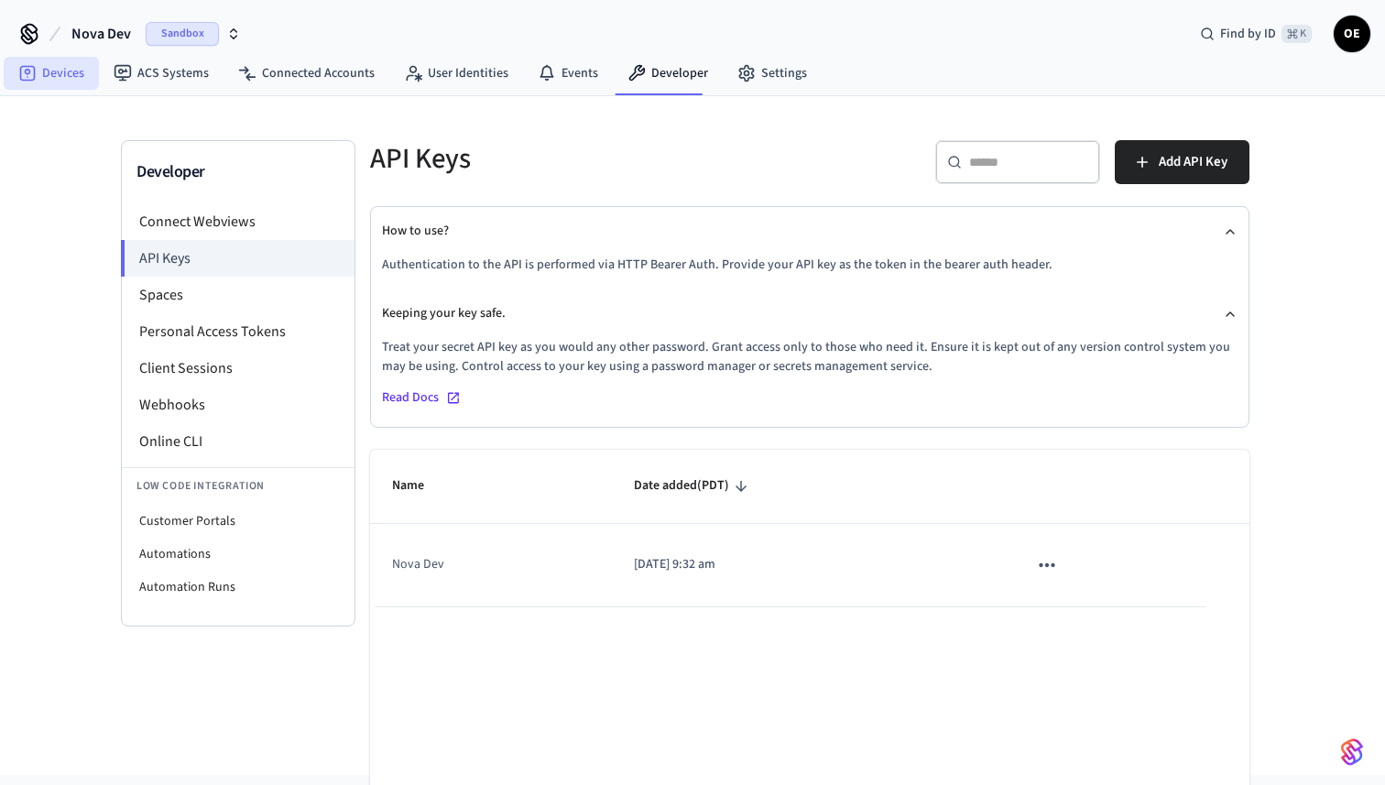
click at [72, 71] on link "Devices" at bounding box center [51, 73] width 95 height 33
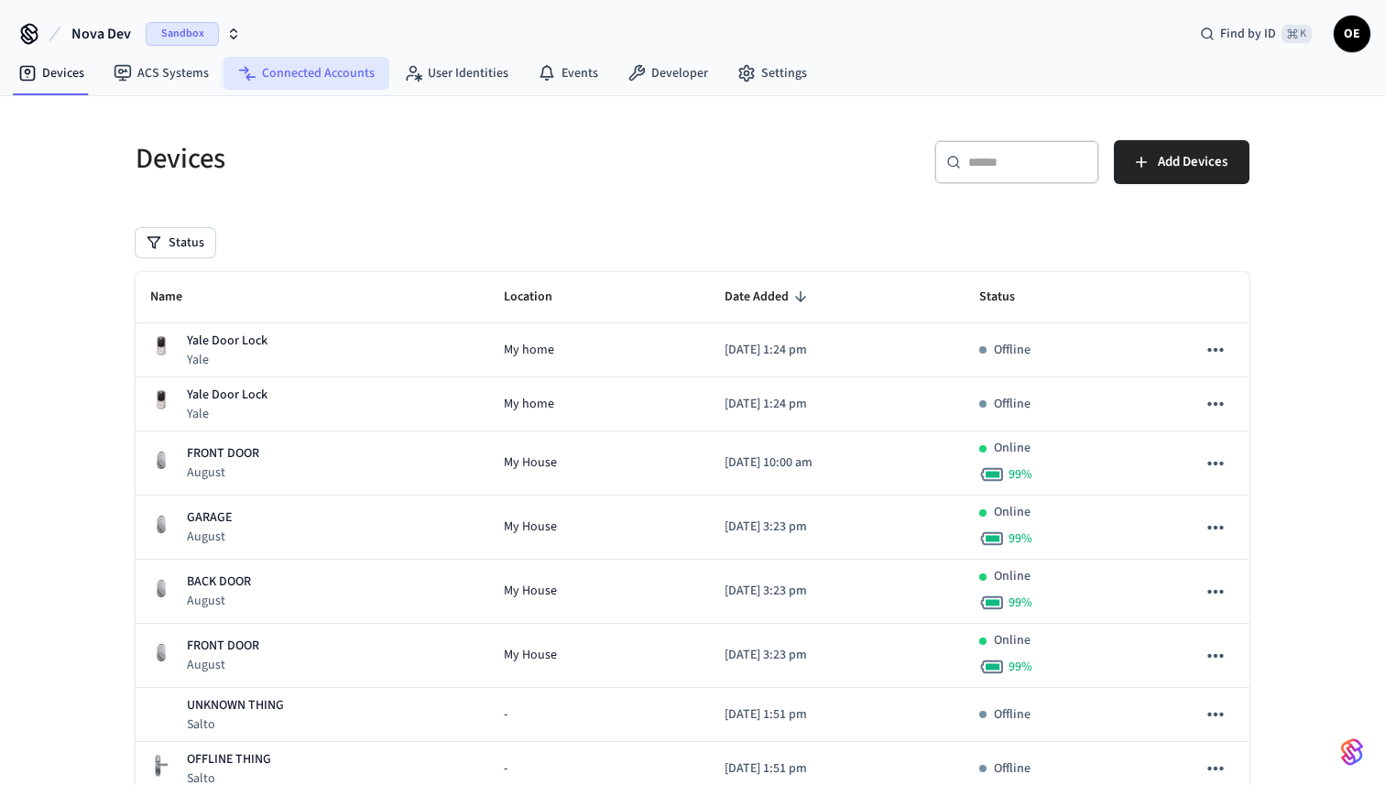
click at [322, 78] on link "Connected Accounts" at bounding box center [307, 73] width 166 height 33
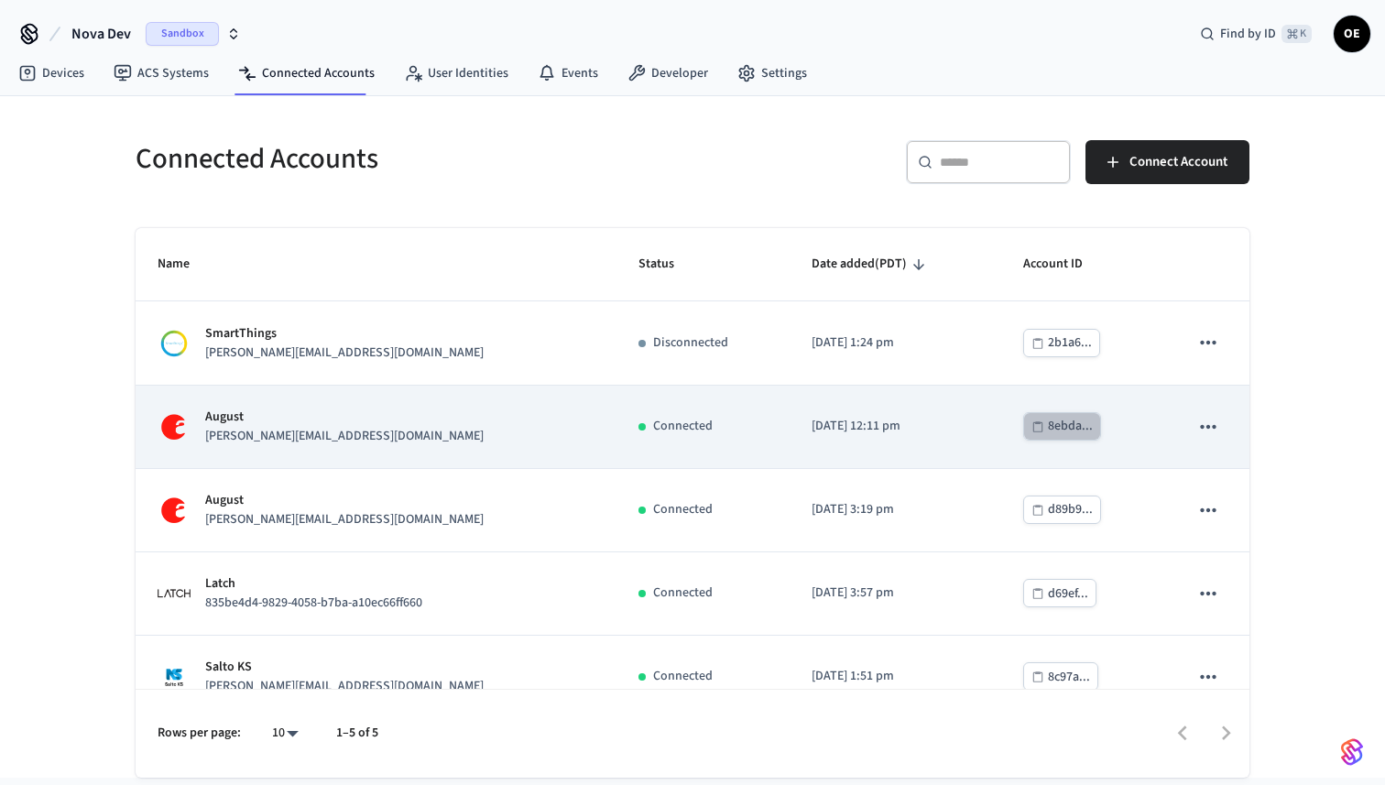
click at [1050, 426] on div "8ebda..." at bounding box center [1070, 426] width 45 height 23
click at [1048, 424] on div "8ebda..." at bounding box center [1070, 426] width 45 height 23
click at [298, 424] on p "August" at bounding box center [344, 417] width 279 height 19
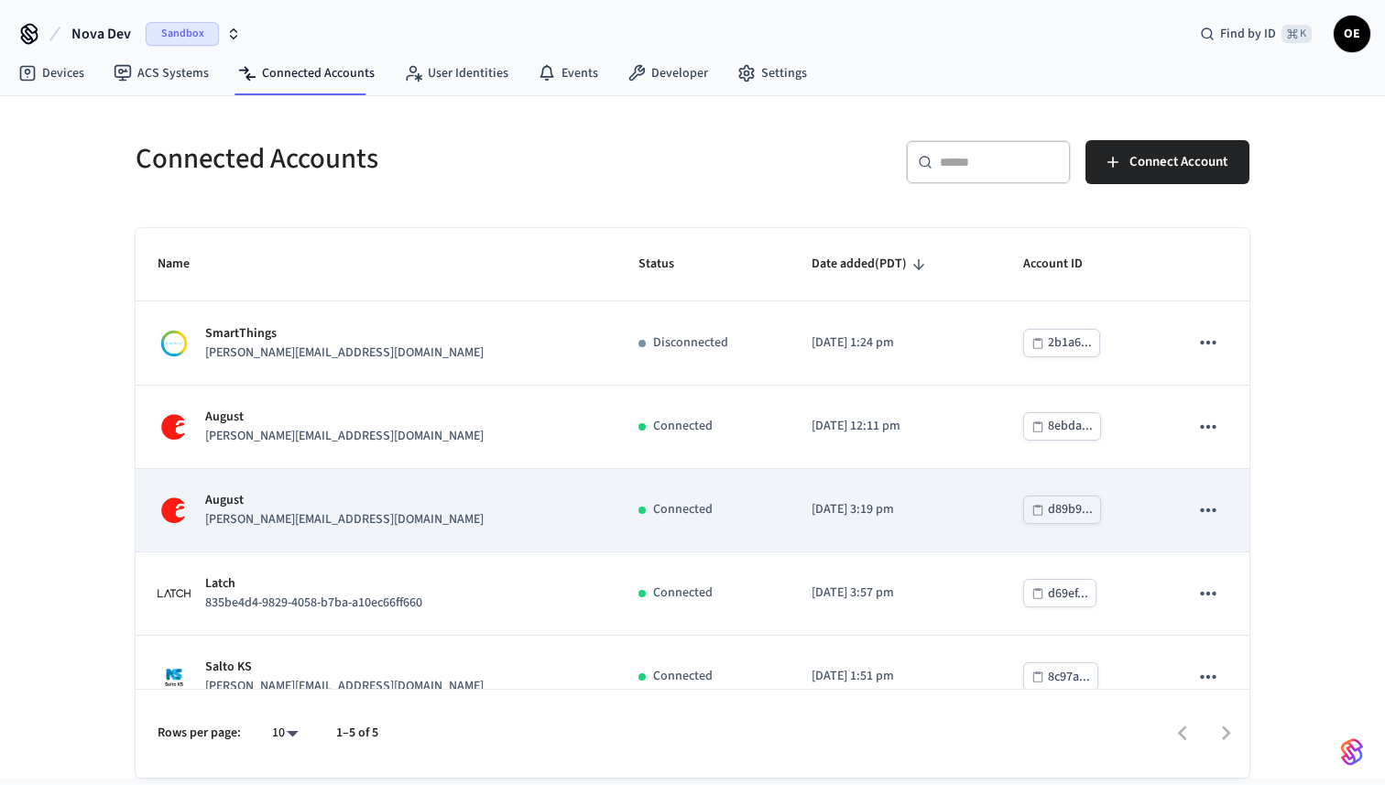
click at [285, 513] on p "[PERSON_NAME][EMAIL_ADDRESS][DOMAIN_NAME]" at bounding box center [344, 519] width 279 height 19
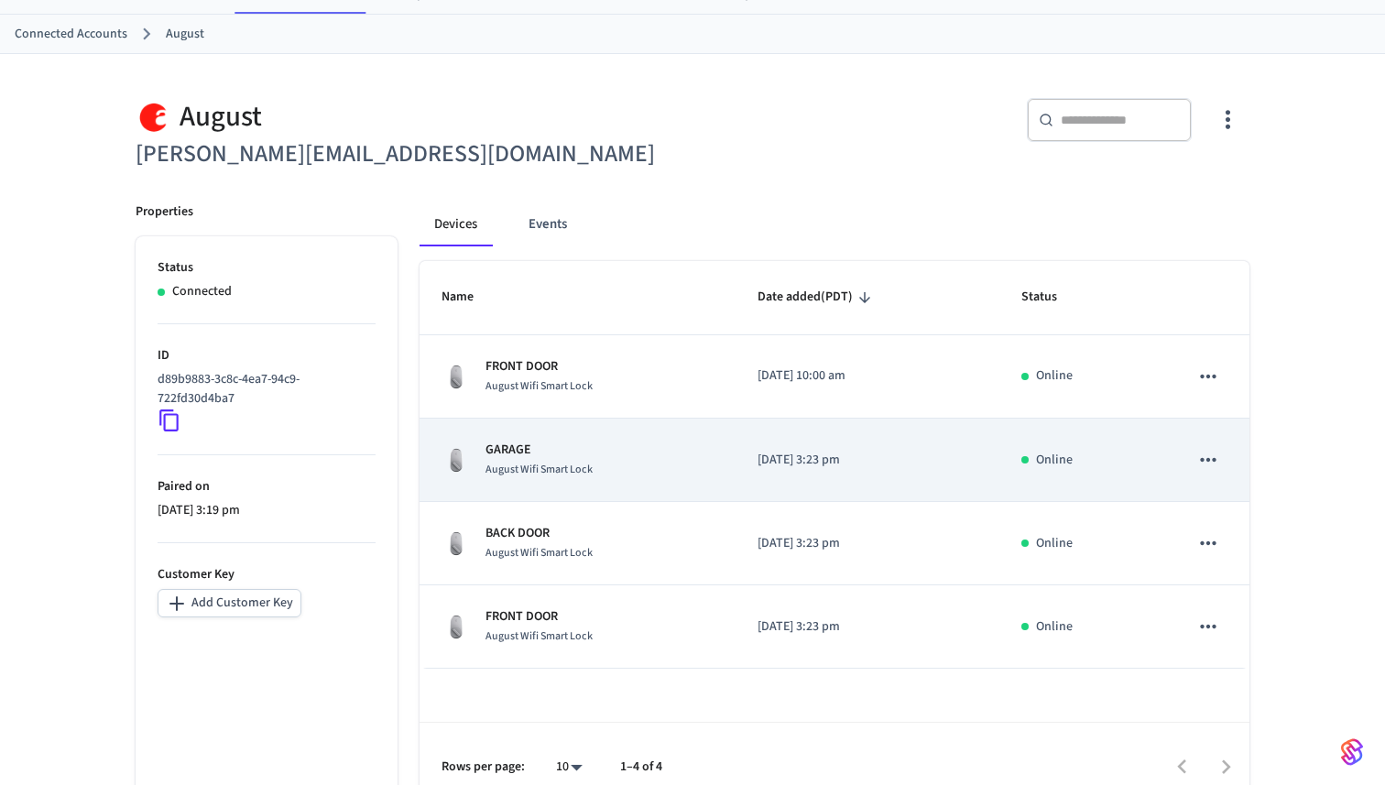
scroll to position [107, 0]
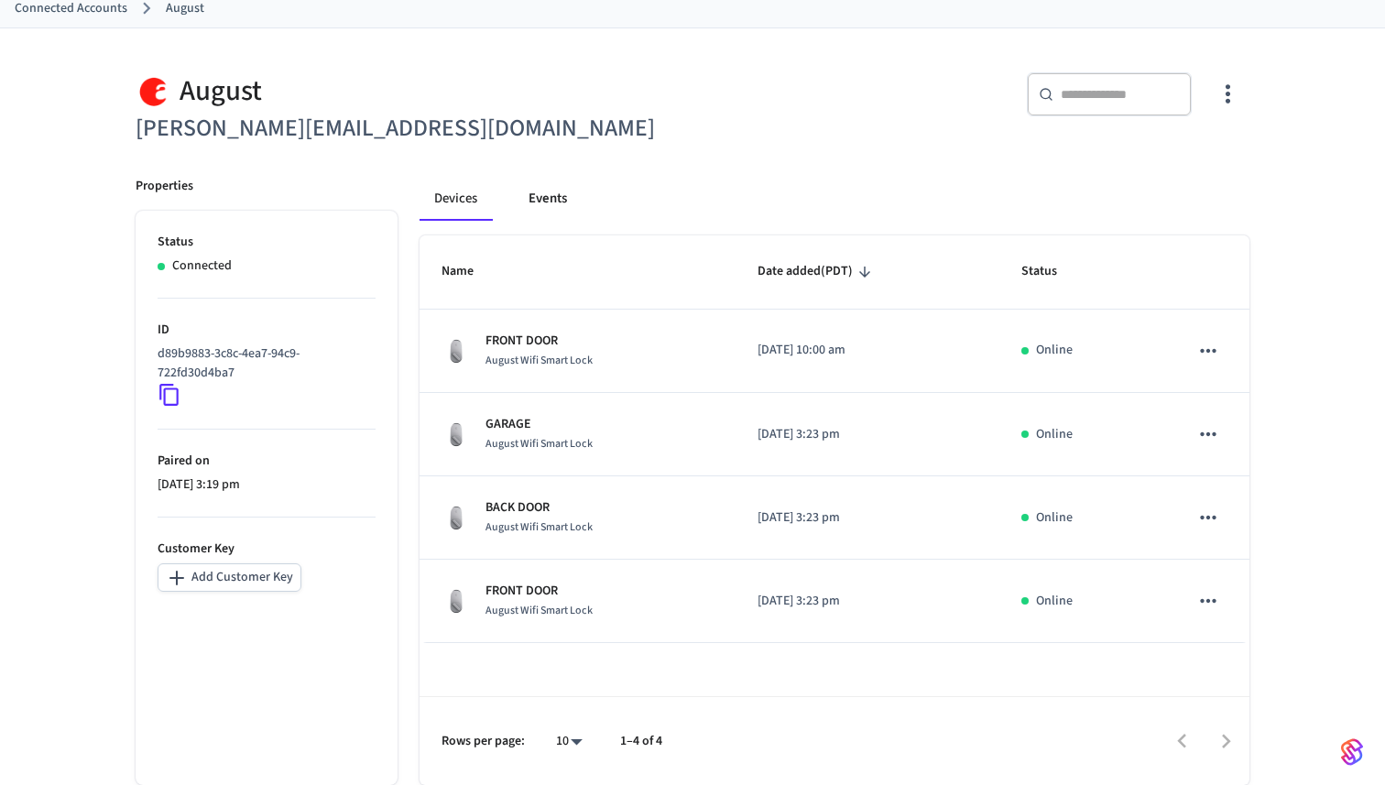
click at [558, 195] on button "Events" at bounding box center [548, 199] width 68 height 44
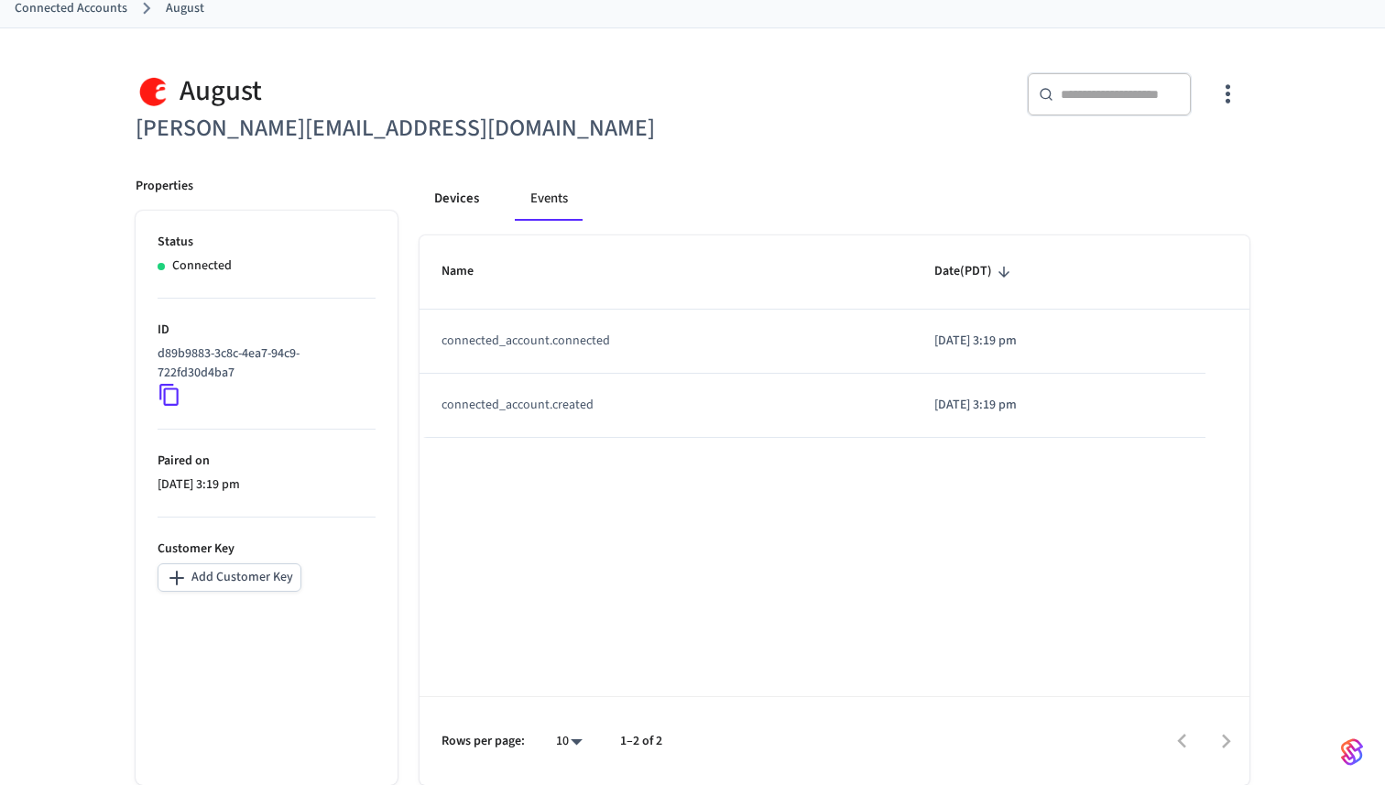
click at [462, 194] on button "Devices" at bounding box center [457, 199] width 74 height 44
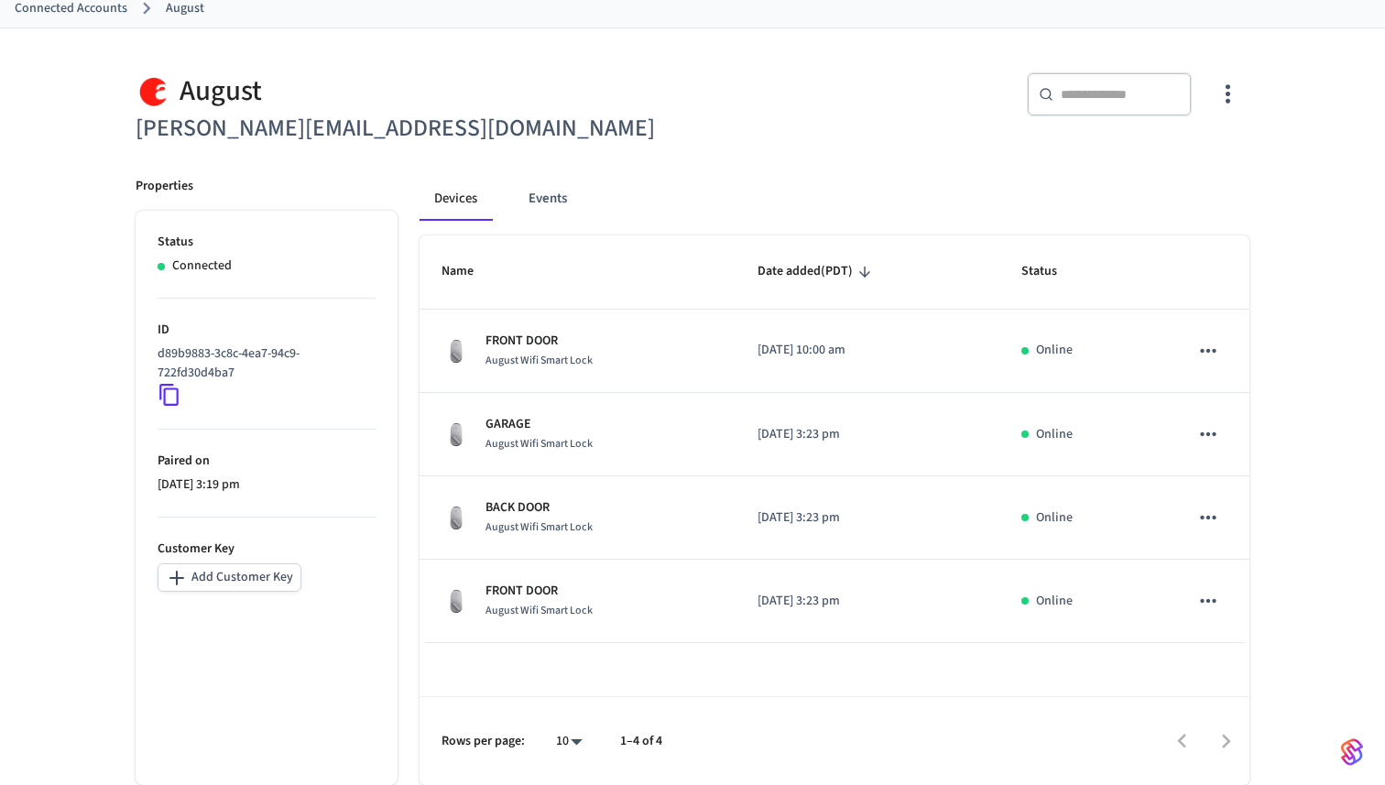
click at [173, 394] on icon at bounding box center [170, 395] width 24 height 24
click at [165, 391] on icon at bounding box center [168, 395] width 19 height 22
click at [167, 392] on icon at bounding box center [170, 395] width 24 height 24
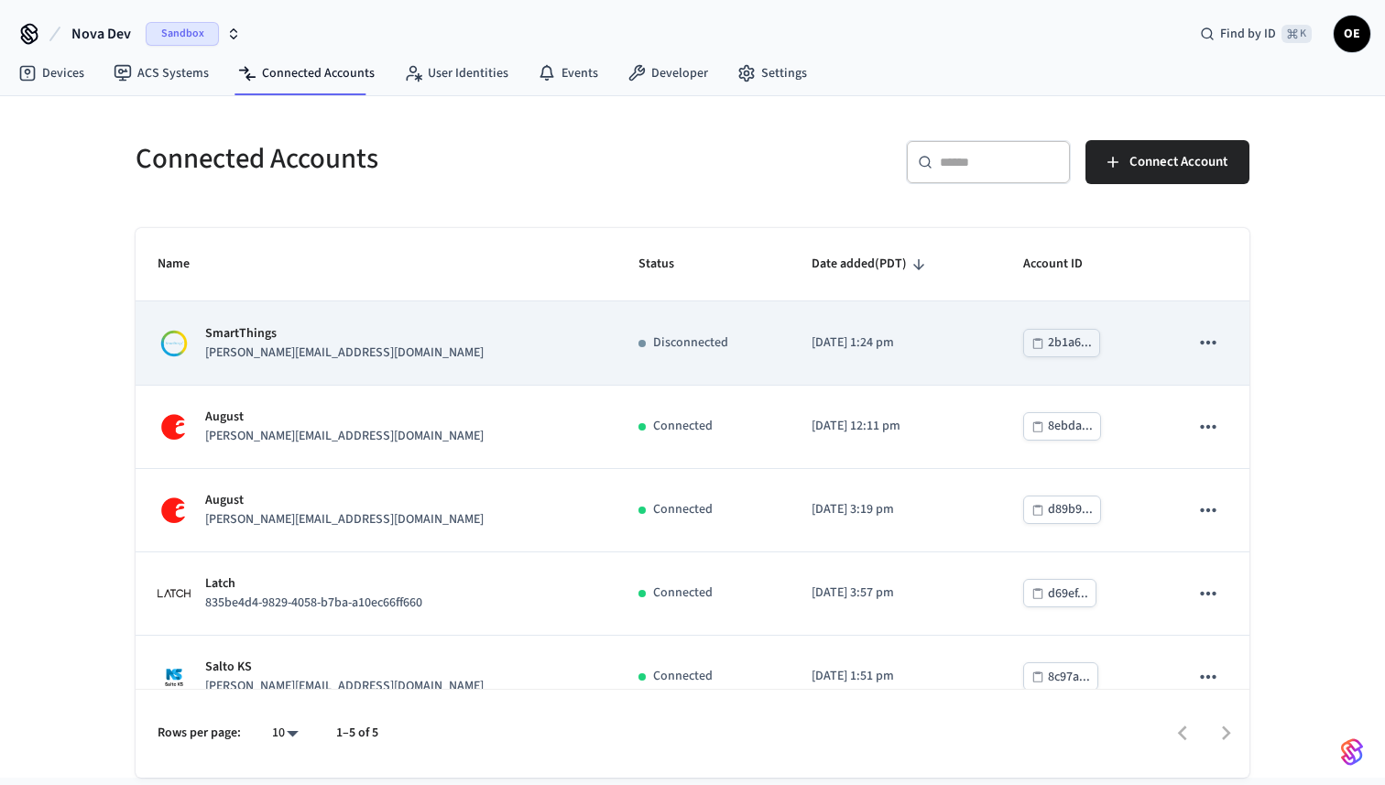
drag, startPoint x: 267, startPoint y: 366, endPoint x: 261, endPoint y: 382, distance: 16.5
click at [261, 382] on td "SmartThings [PERSON_NAME][EMAIL_ADDRESS][DOMAIN_NAME]" at bounding box center [376, 342] width 481 height 83
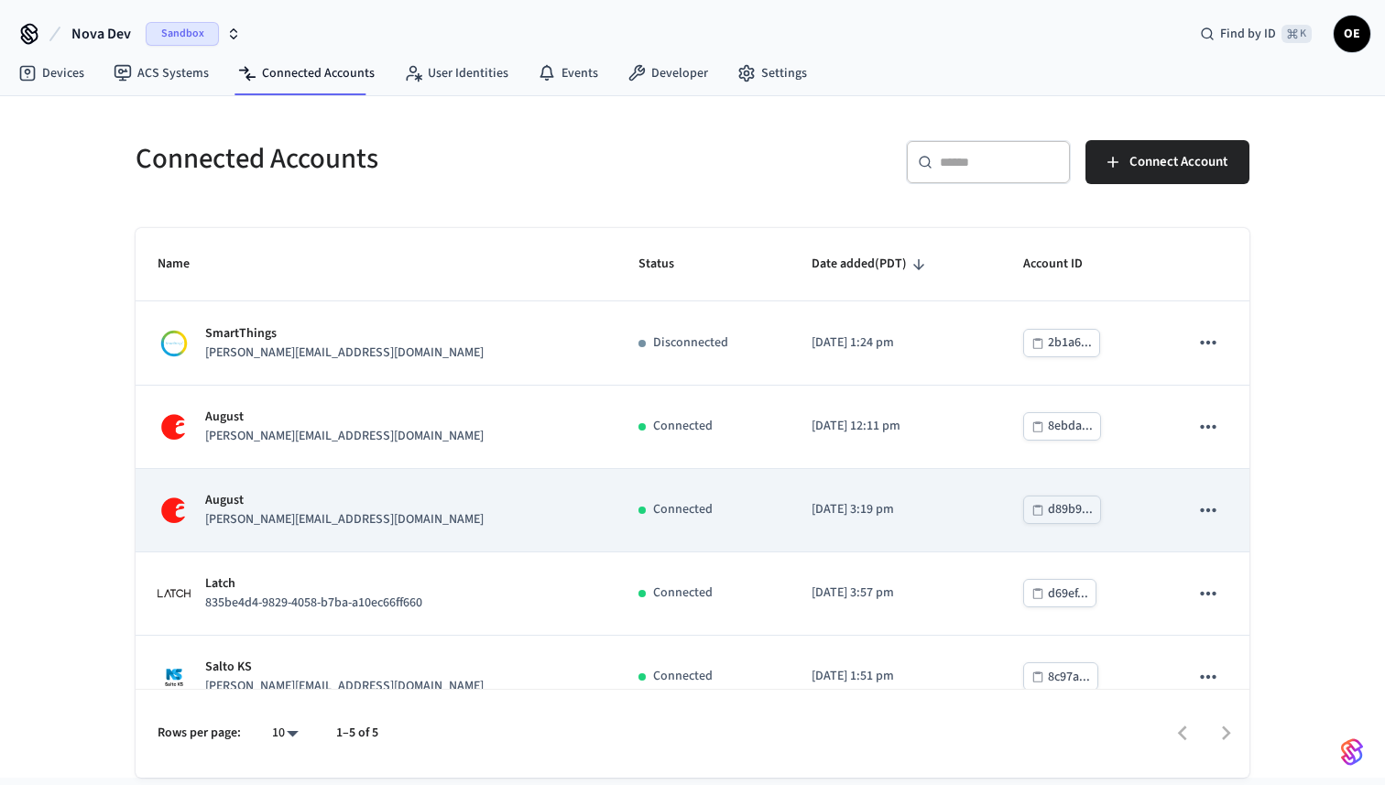
scroll to position [31, 0]
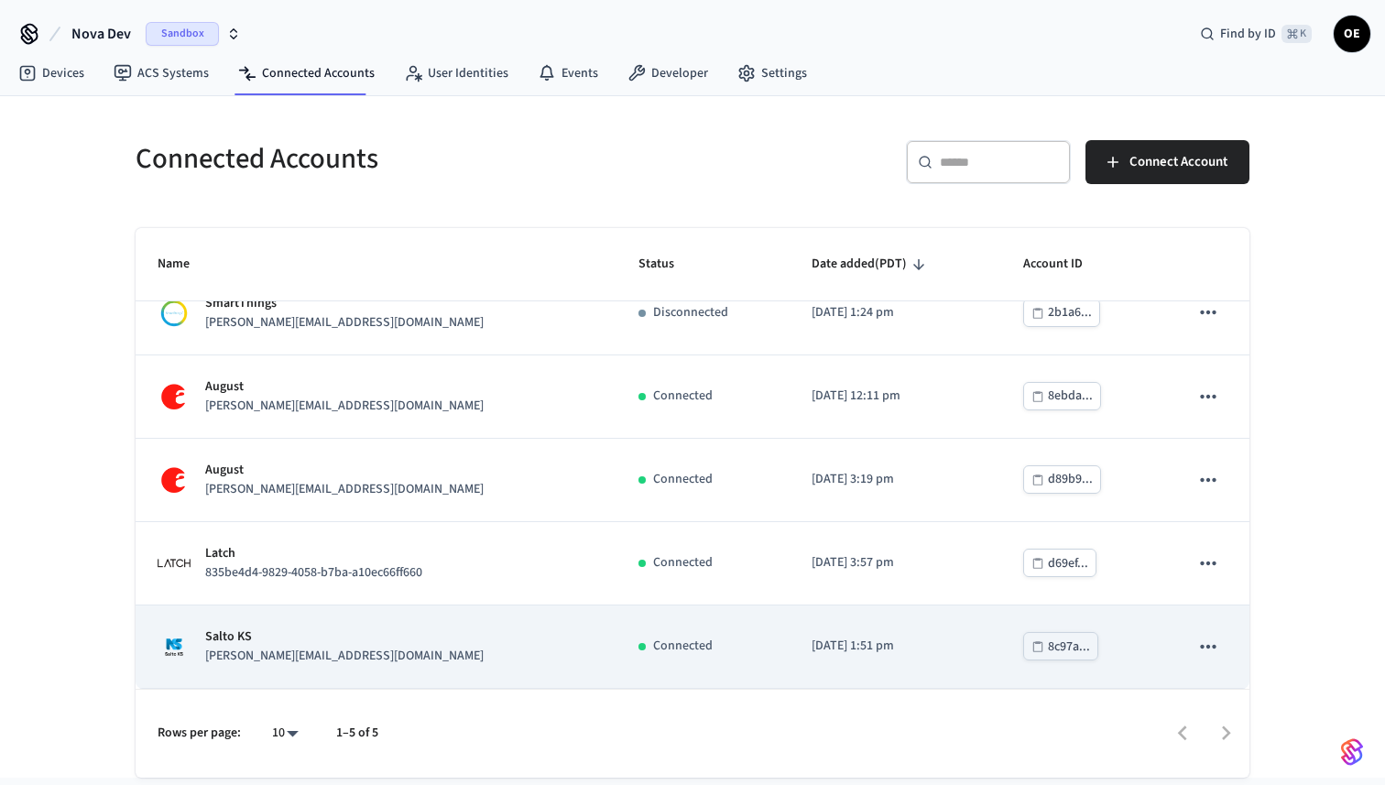
click at [315, 662] on div "Salto KS [PERSON_NAME][EMAIL_ADDRESS][DOMAIN_NAME]" at bounding box center [376, 647] width 437 height 38
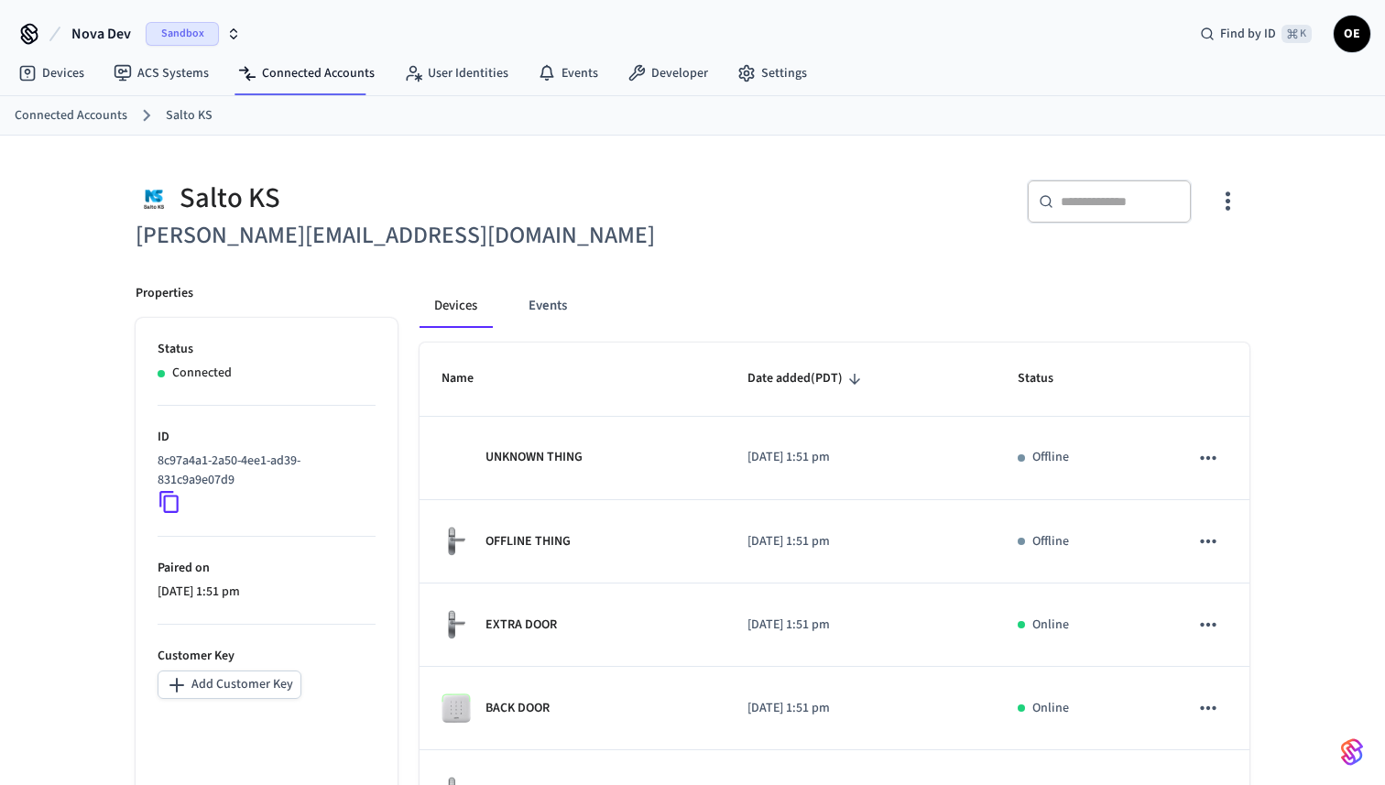
click at [171, 509] on icon at bounding box center [170, 502] width 24 height 24
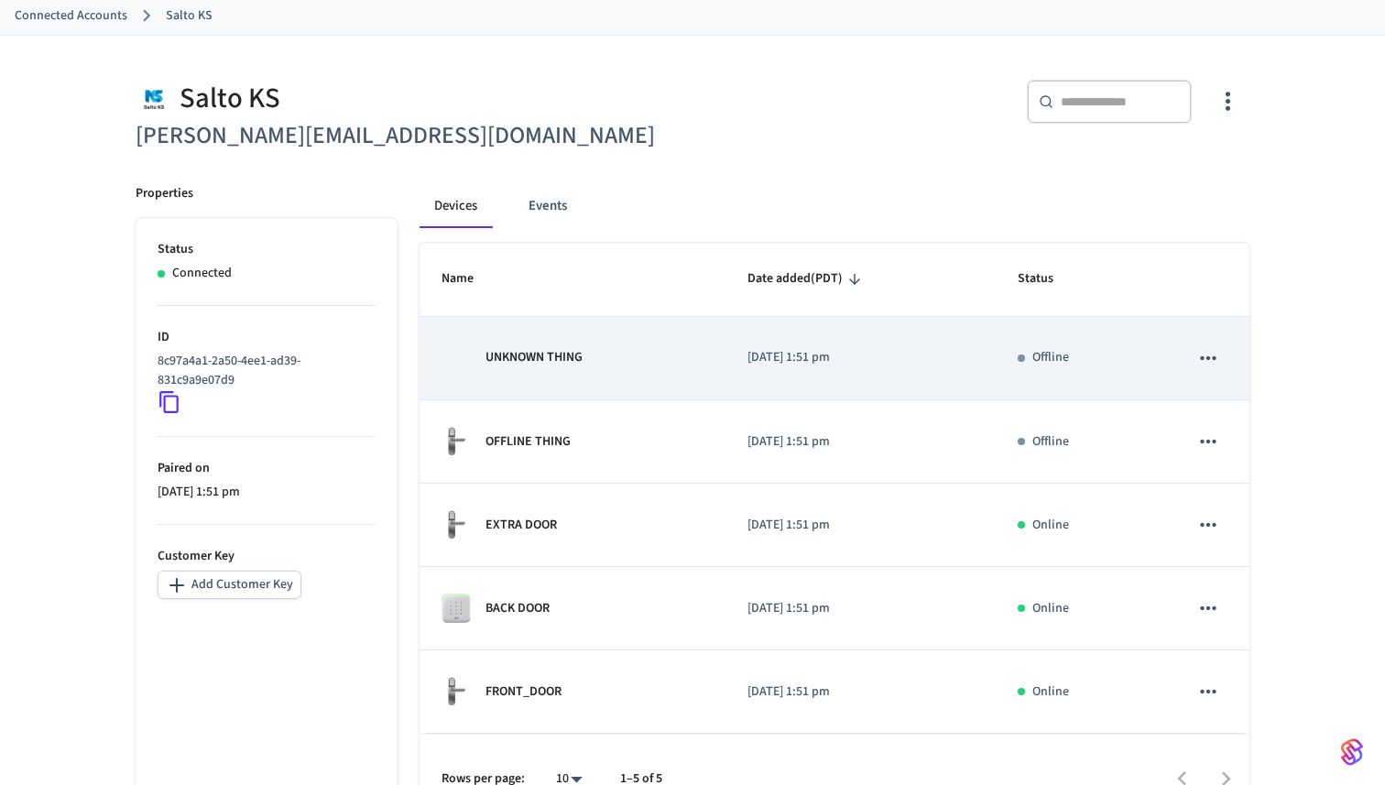
scroll to position [138, 0]
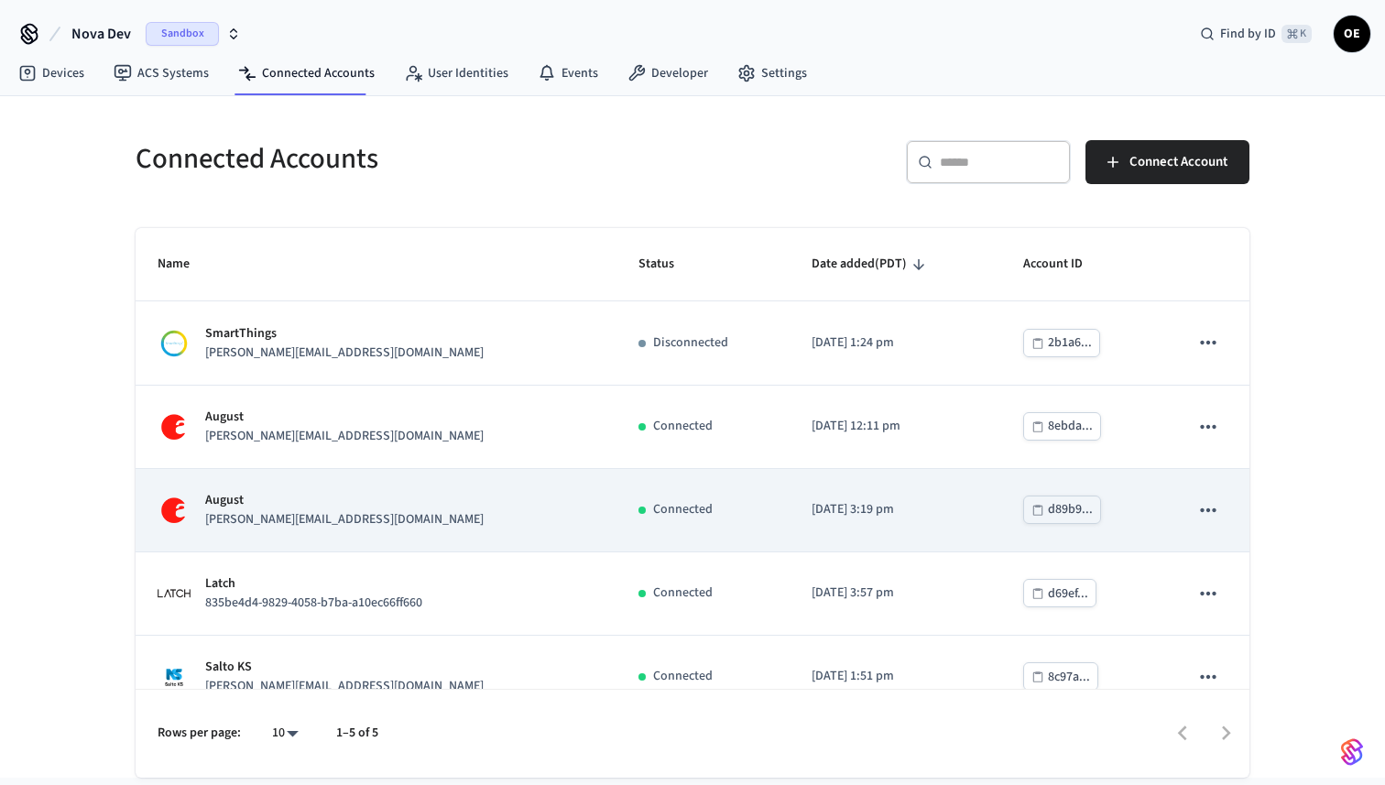
click at [314, 534] on td "[PERSON_NAME] [PERSON_NAME][EMAIL_ADDRESS][DOMAIN_NAME]" at bounding box center [376, 510] width 481 height 83
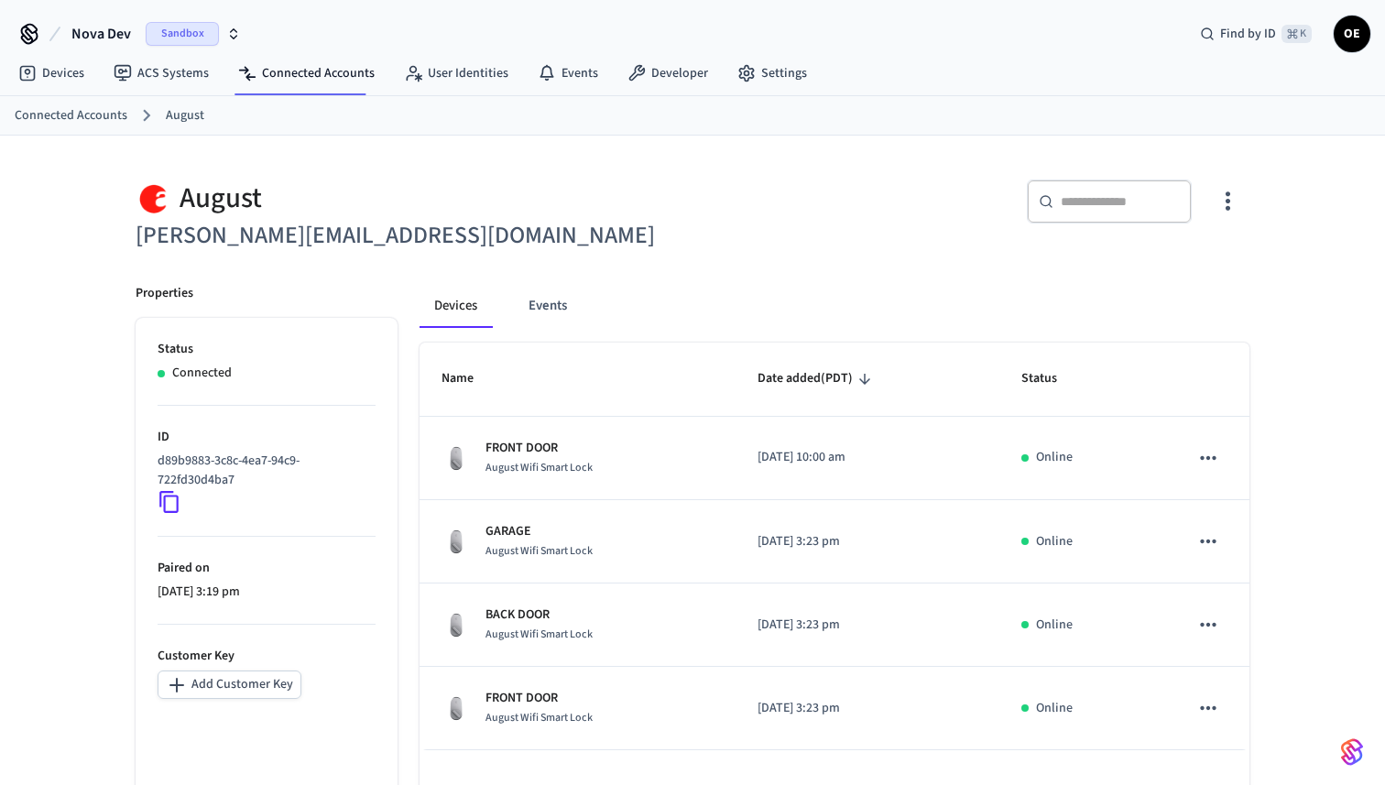
scroll to position [107, 0]
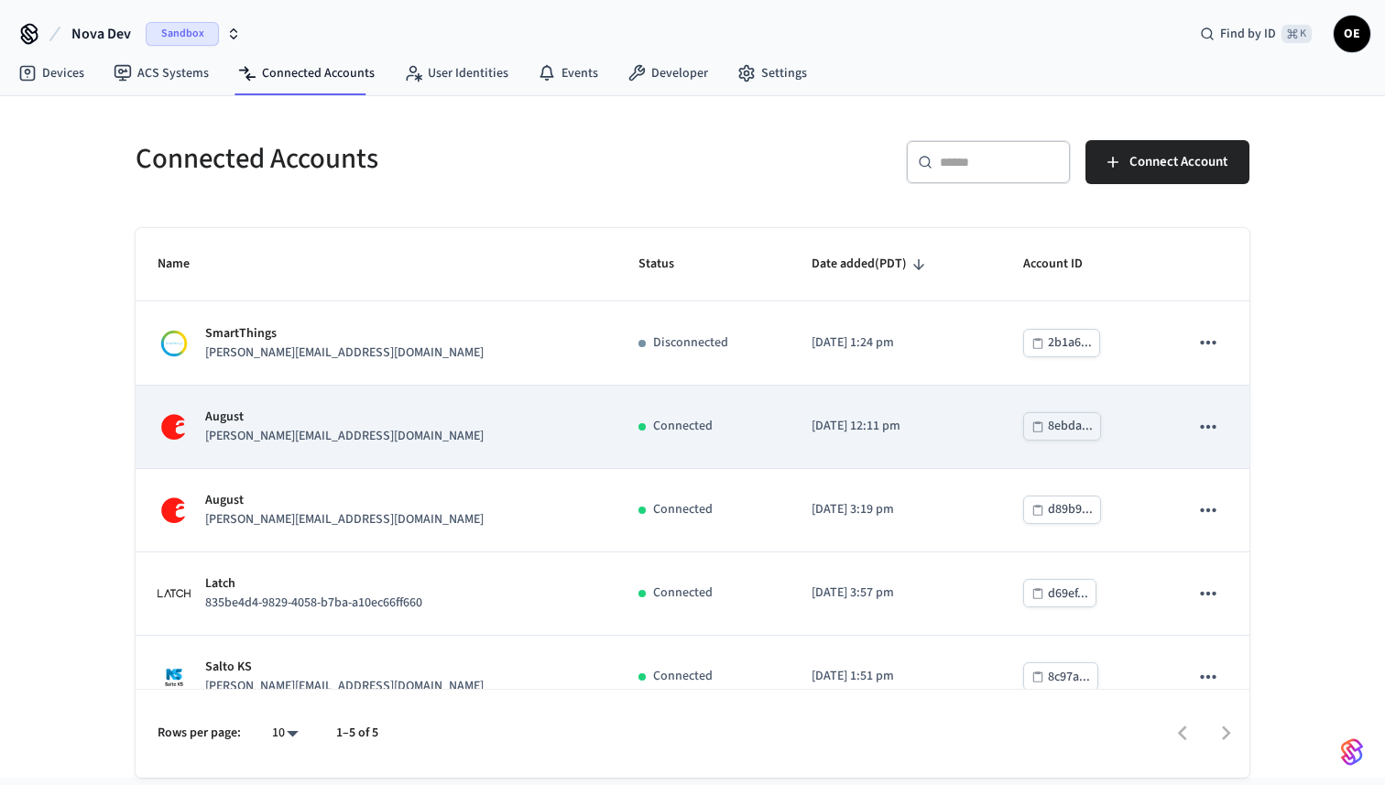
click at [322, 444] on div "[PERSON_NAME] [PERSON_NAME][EMAIL_ADDRESS][DOMAIN_NAME]" at bounding box center [376, 427] width 437 height 38
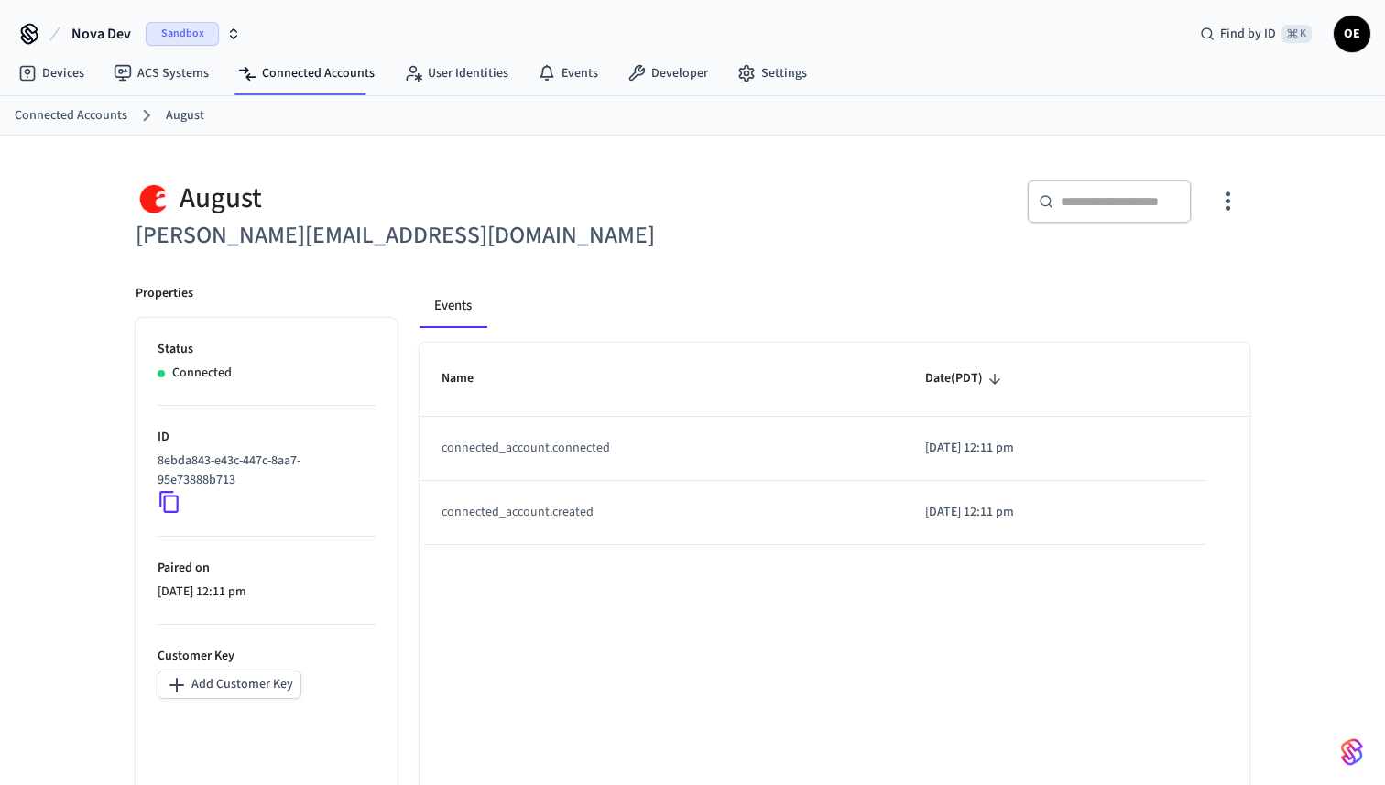
scroll to position [27, 0]
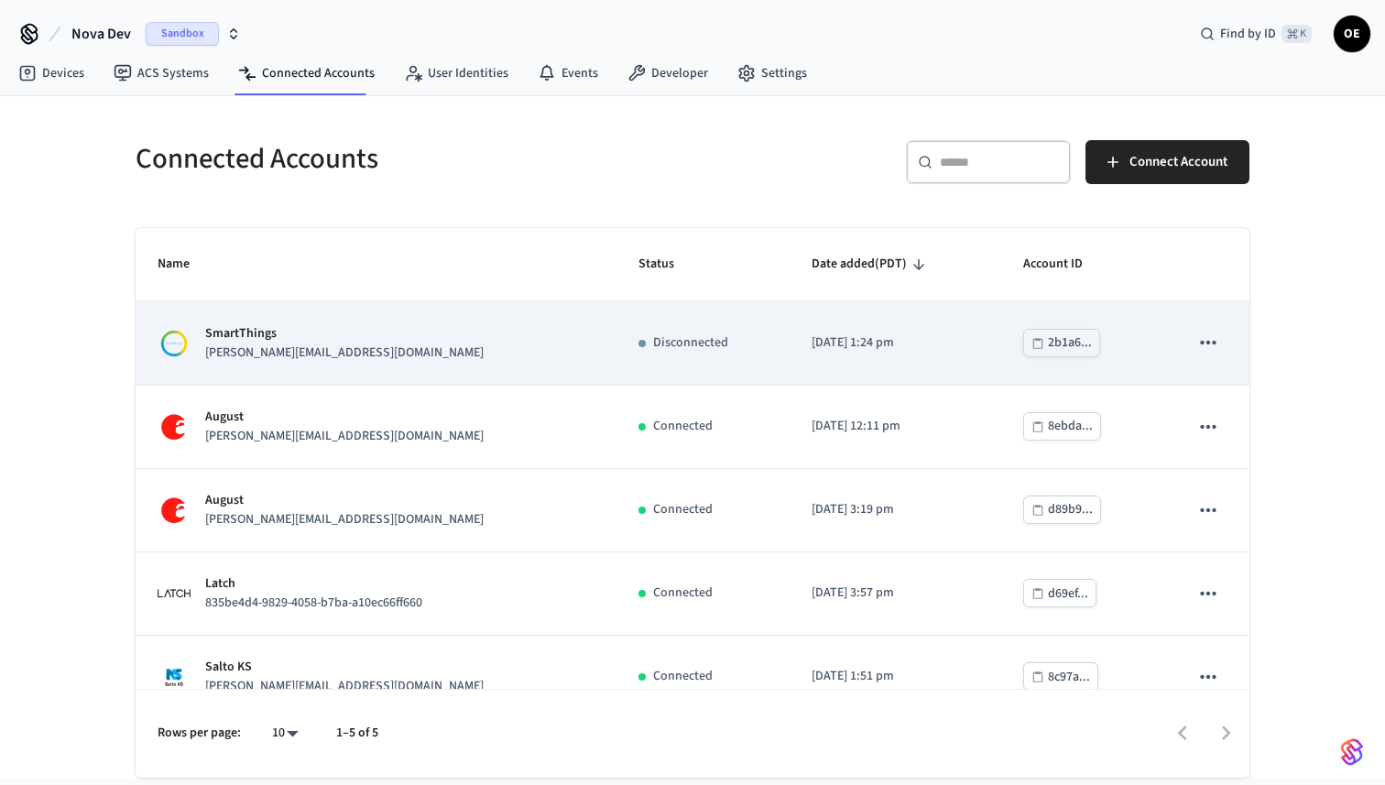
click at [327, 344] on div "SmartThings [PERSON_NAME][EMAIL_ADDRESS][DOMAIN_NAME]" at bounding box center [376, 343] width 437 height 38
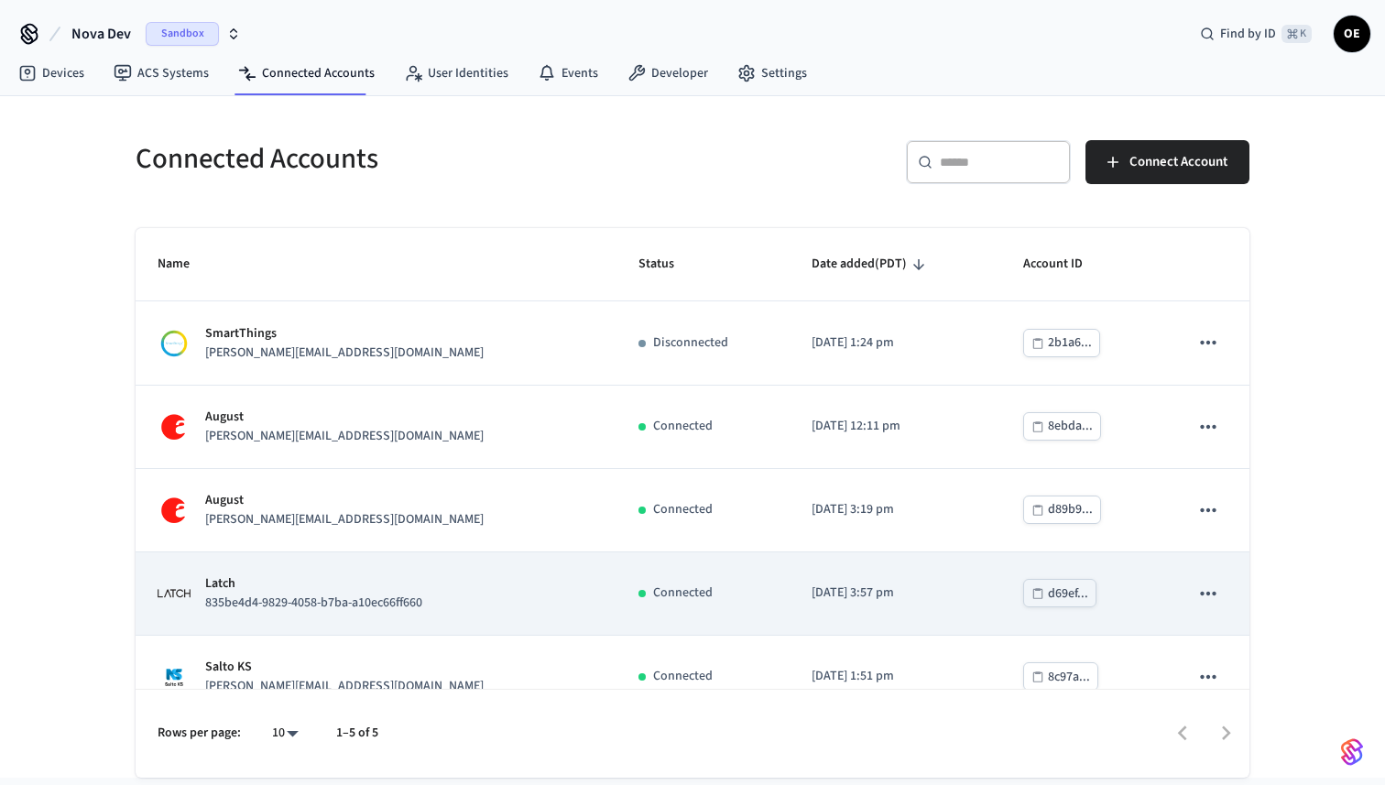
click at [329, 606] on p "835be4d4-9829-4058-b7ba-a10ec66ff660" at bounding box center [313, 603] width 217 height 19
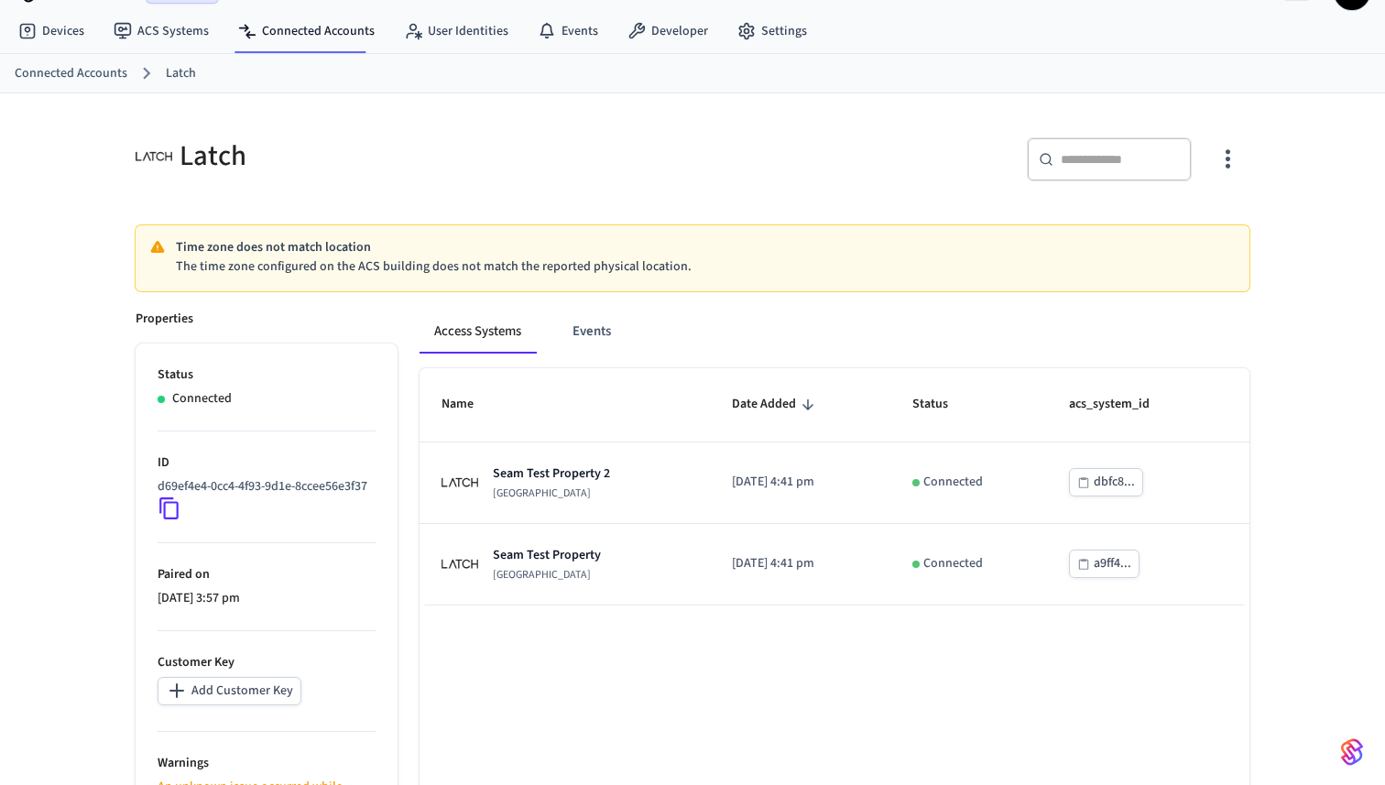
scroll to position [61, 0]
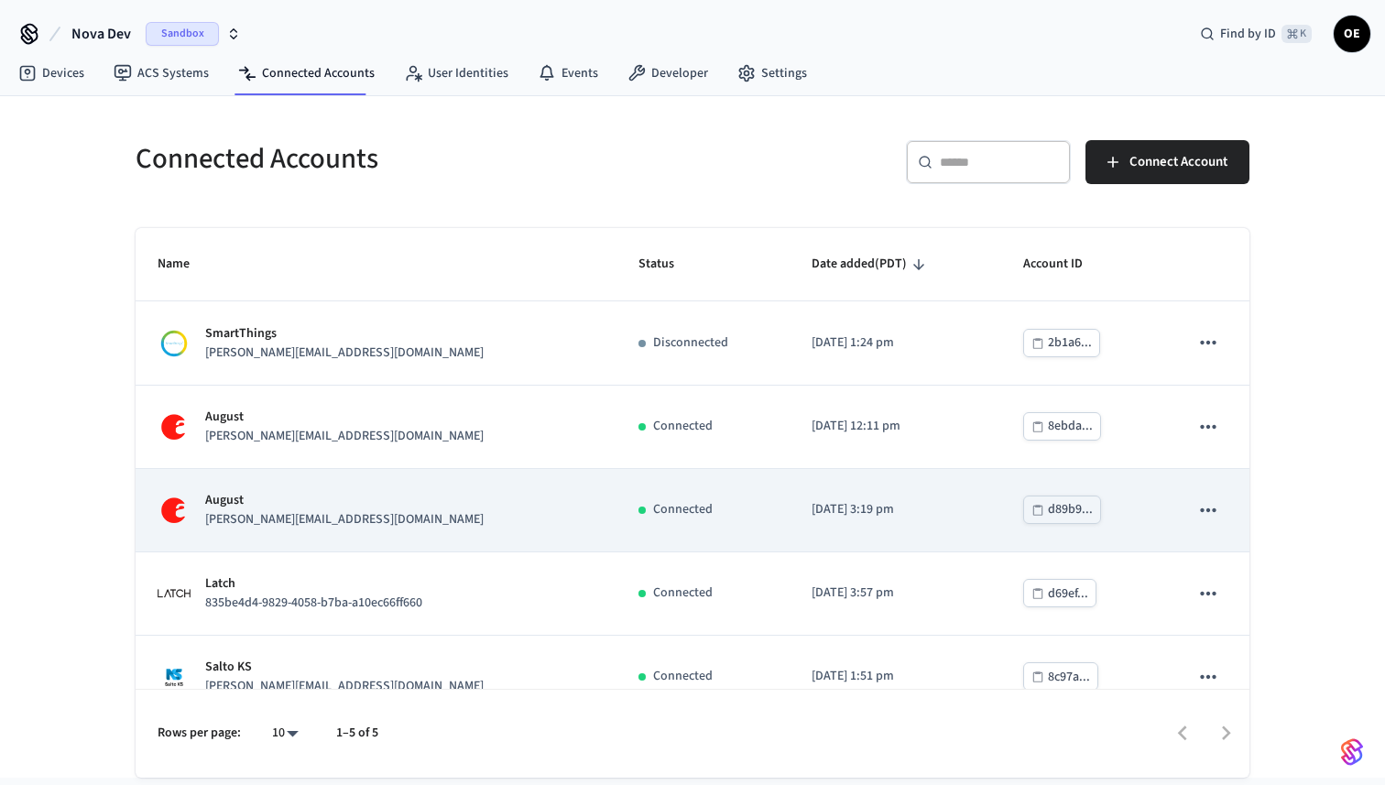
scroll to position [4, 0]
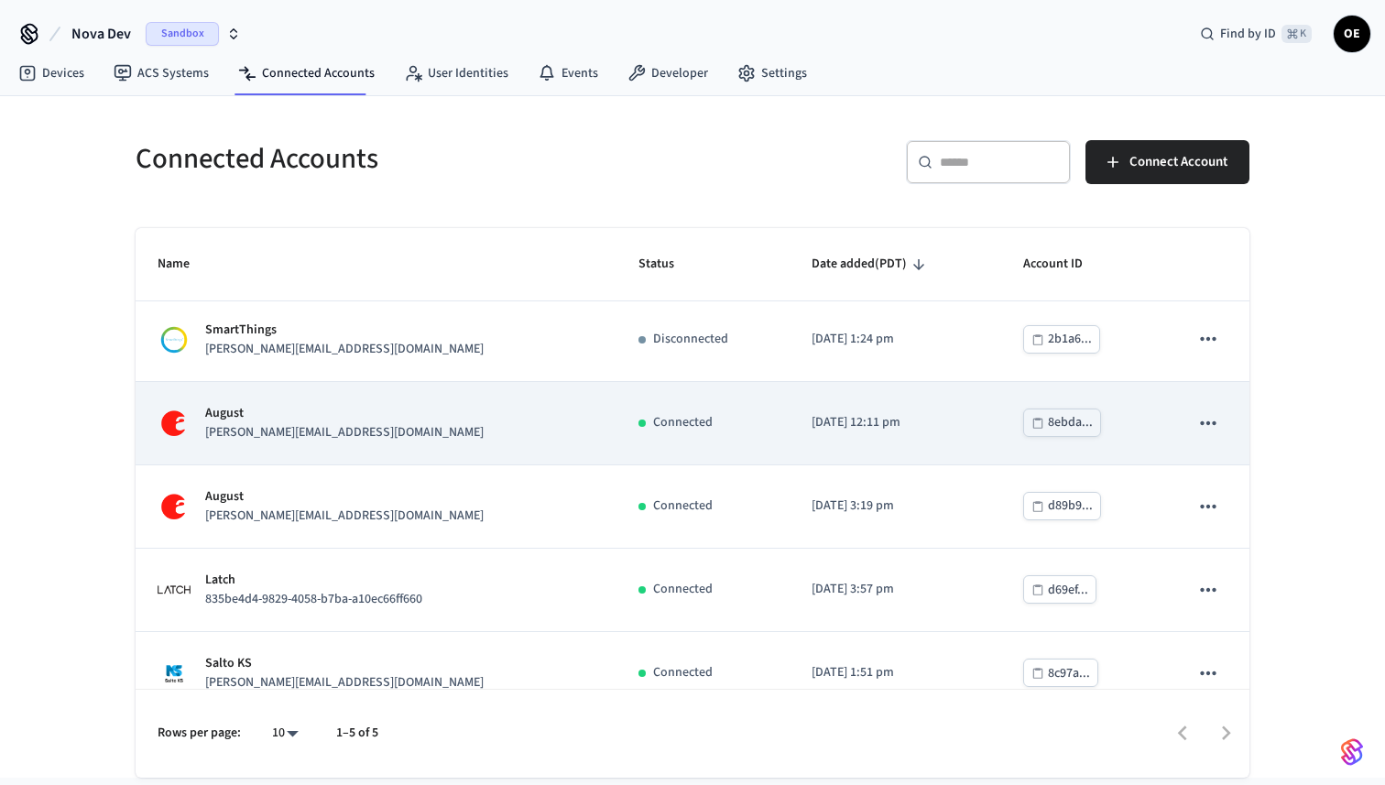
click at [347, 442] on div "[PERSON_NAME] [PERSON_NAME][EMAIL_ADDRESS][DOMAIN_NAME]" at bounding box center [376, 423] width 437 height 38
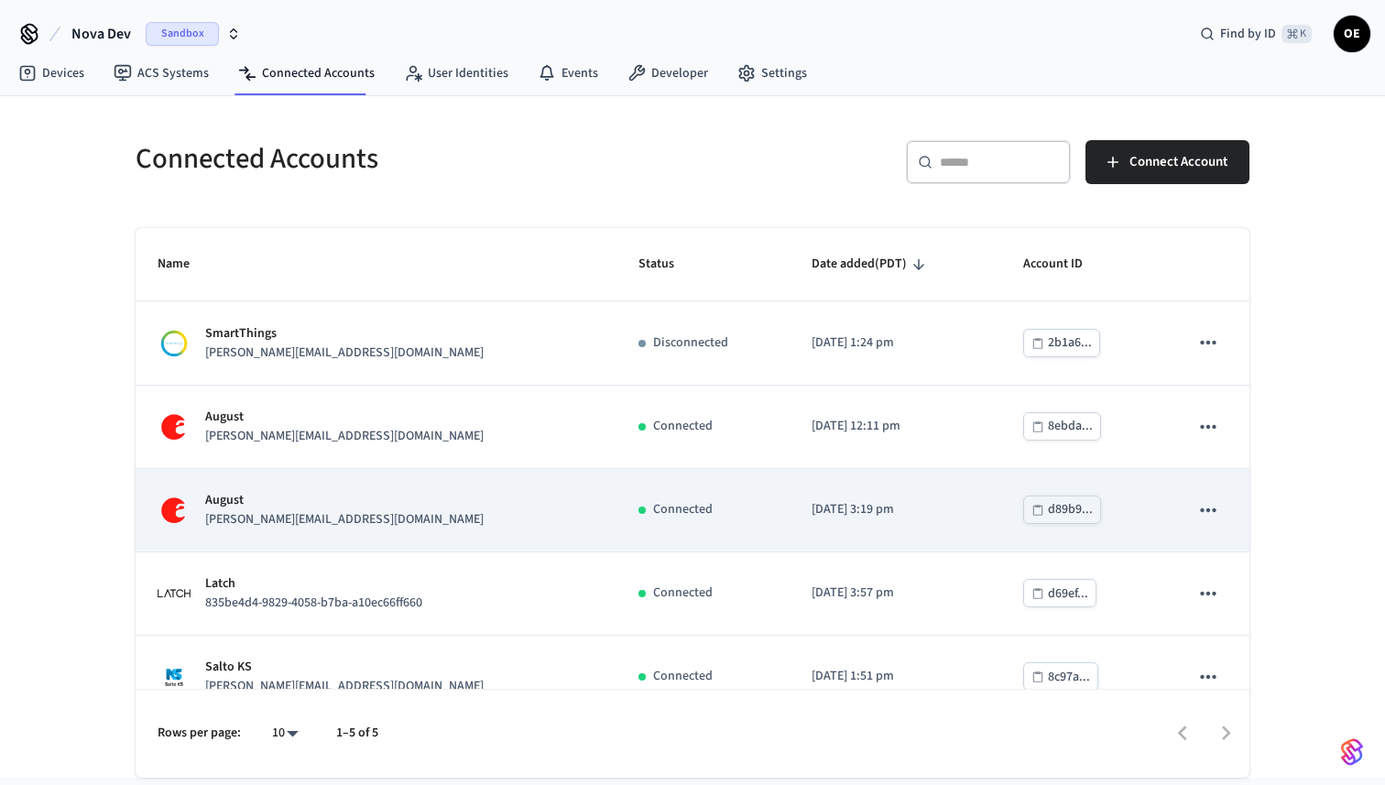
click at [313, 512] on div "[PERSON_NAME] [PERSON_NAME][EMAIL_ADDRESS][DOMAIN_NAME]" at bounding box center [376, 510] width 437 height 38
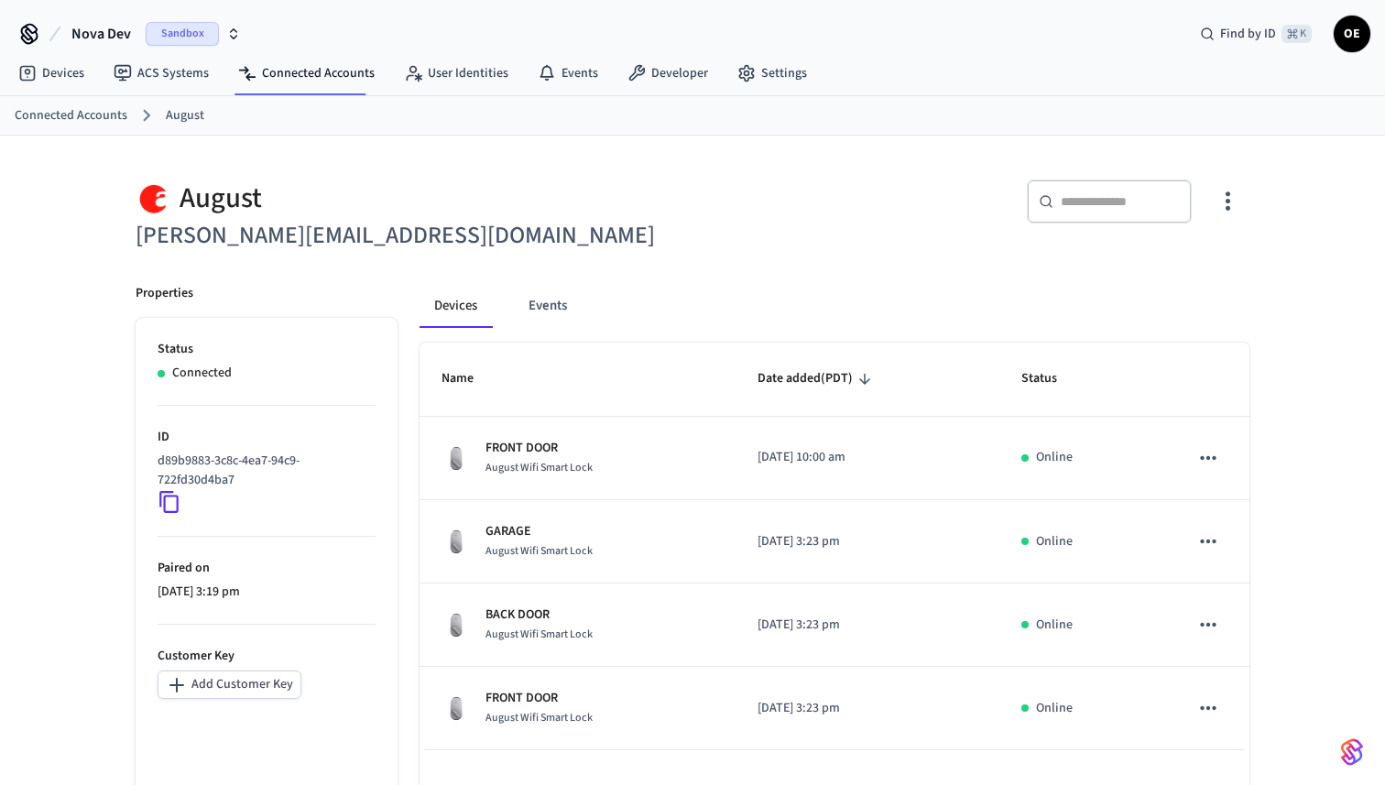
click at [793, 162] on div "​ ​" at bounding box center [966, 206] width 568 height 97
click at [321, 76] on link "Connected Accounts" at bounding box center [307, 73] width 166 height 33
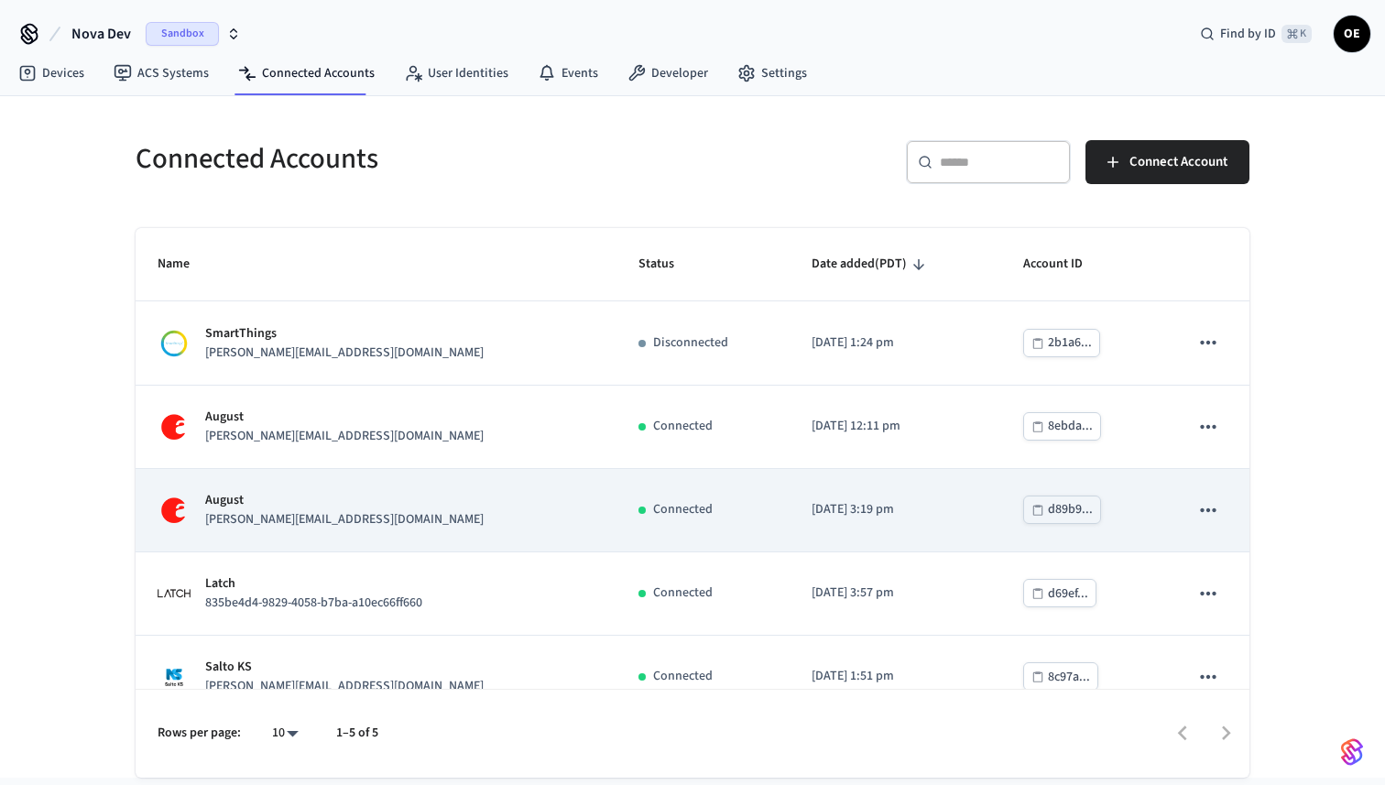
click at [307, 525] on p "[PERSON_NAME][EMAIL_ADDRESS][DOMAIN_NAME]" at bounding box center [344, 519] width 279 height 19
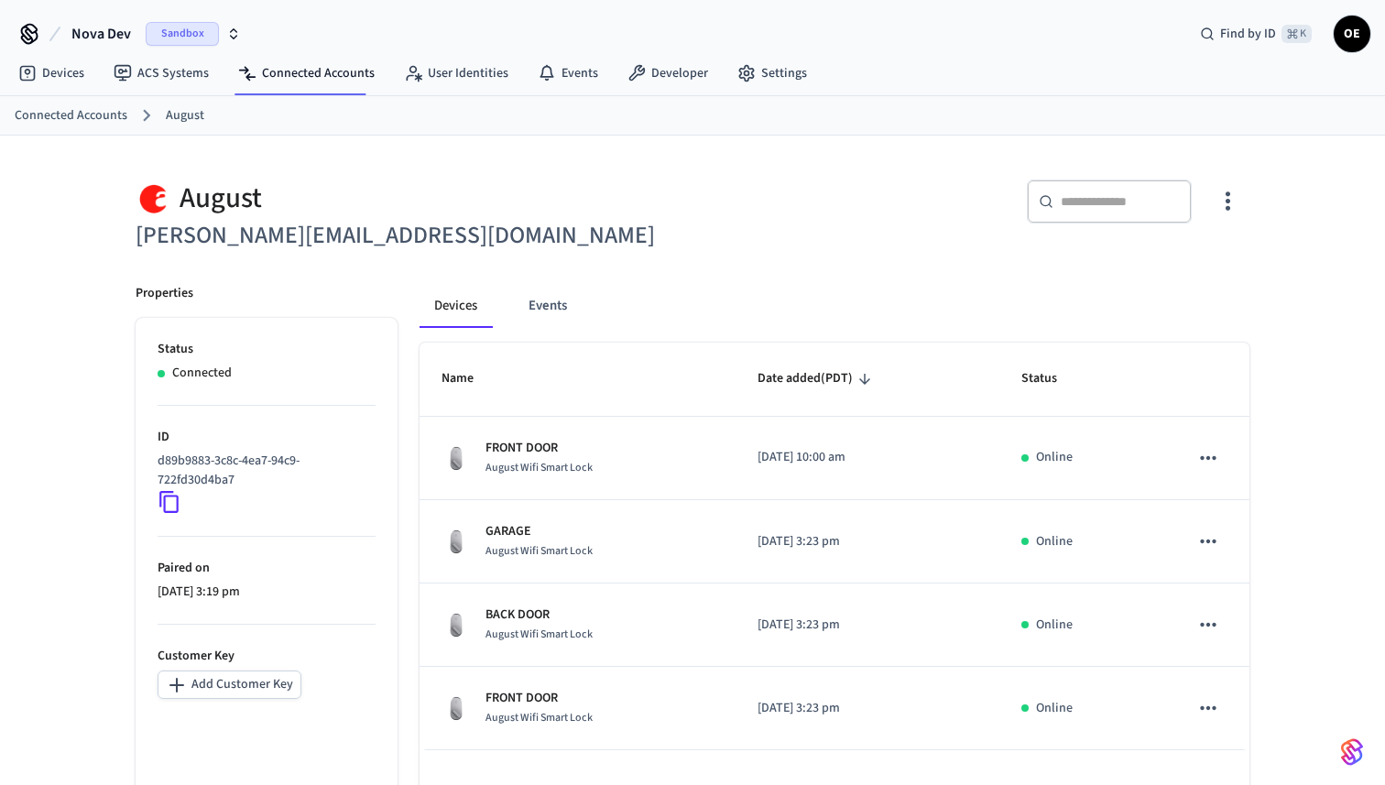
scroll to position [107, 0]
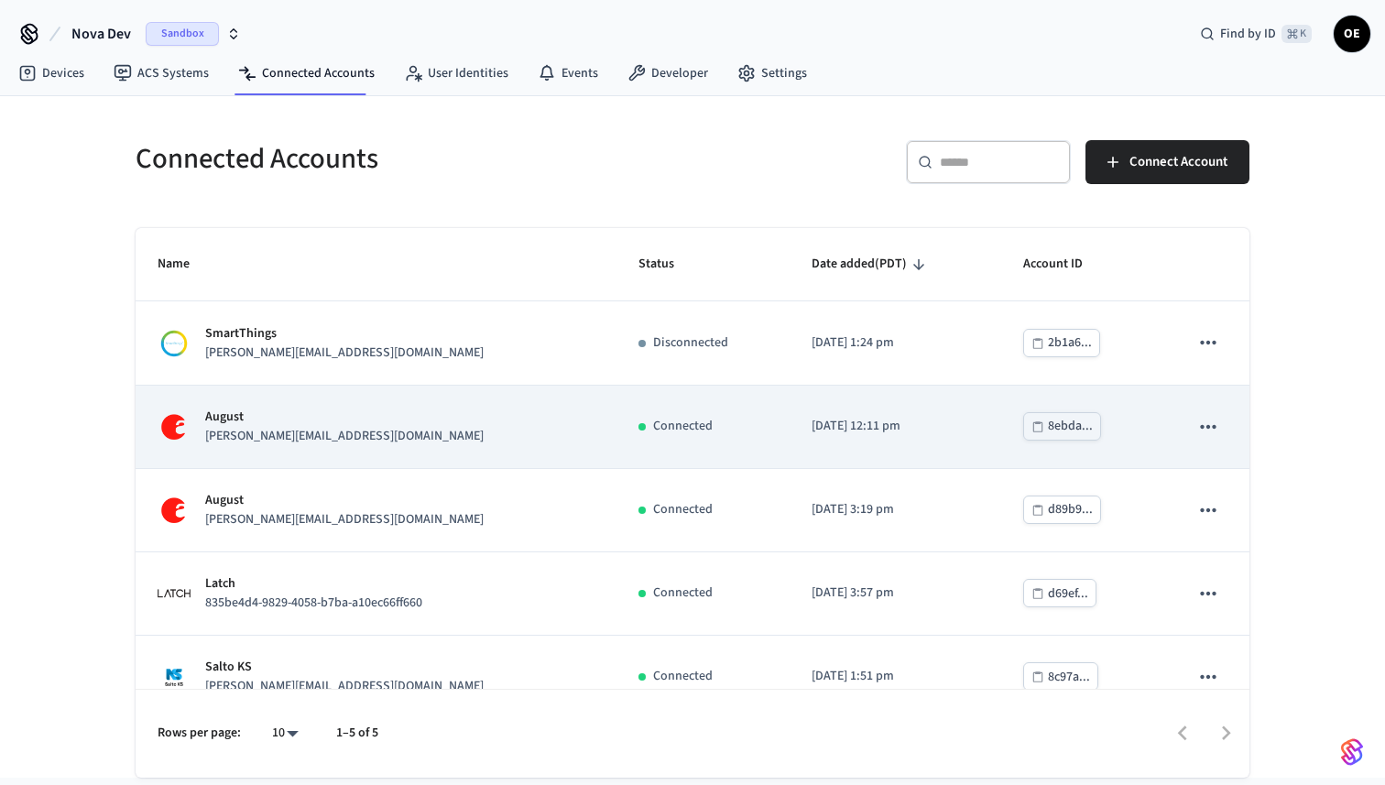
click at [293, 420] on p "August" at bounding box center [344, 417] width 279 height 19
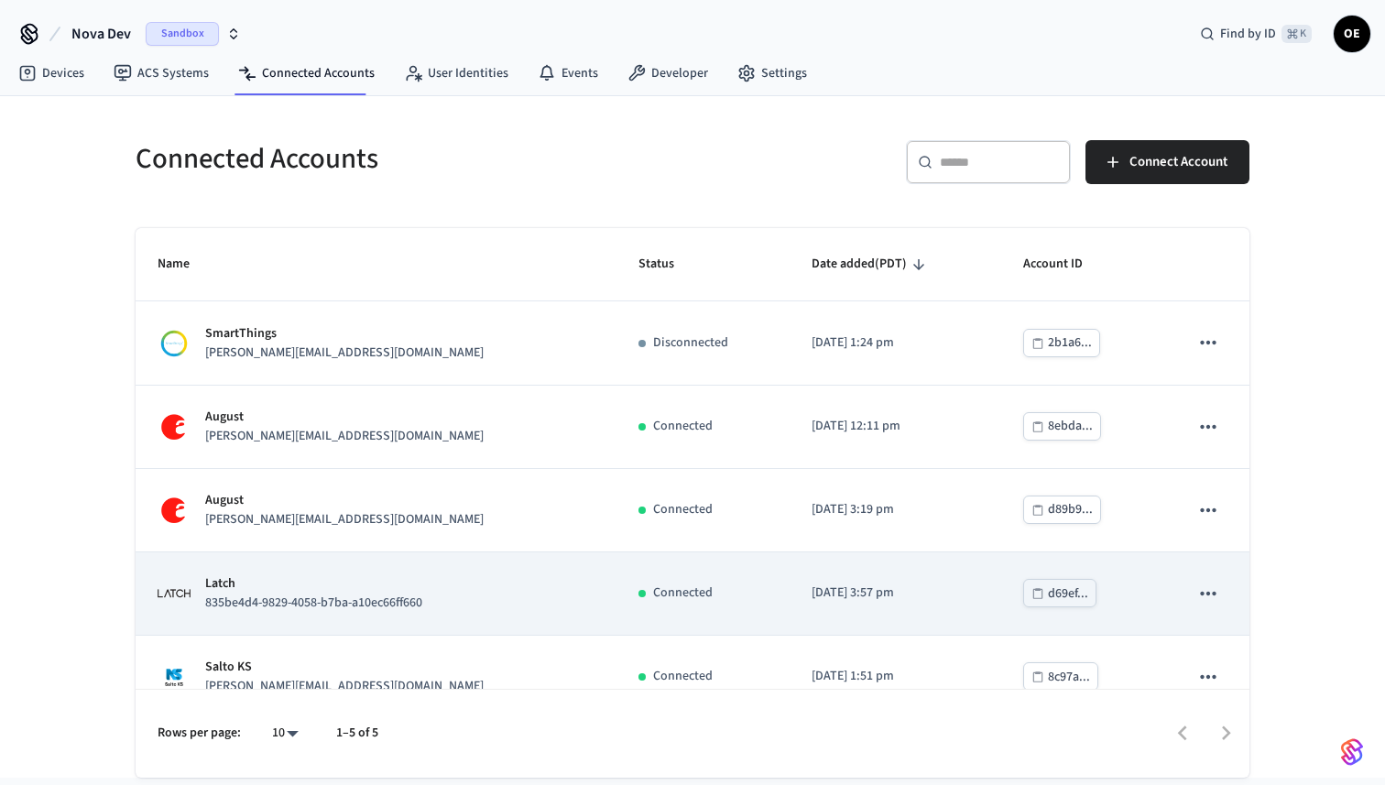
scroll to position [31, 0]
